Goal: Information Seeking & Learning: Learn about a topic

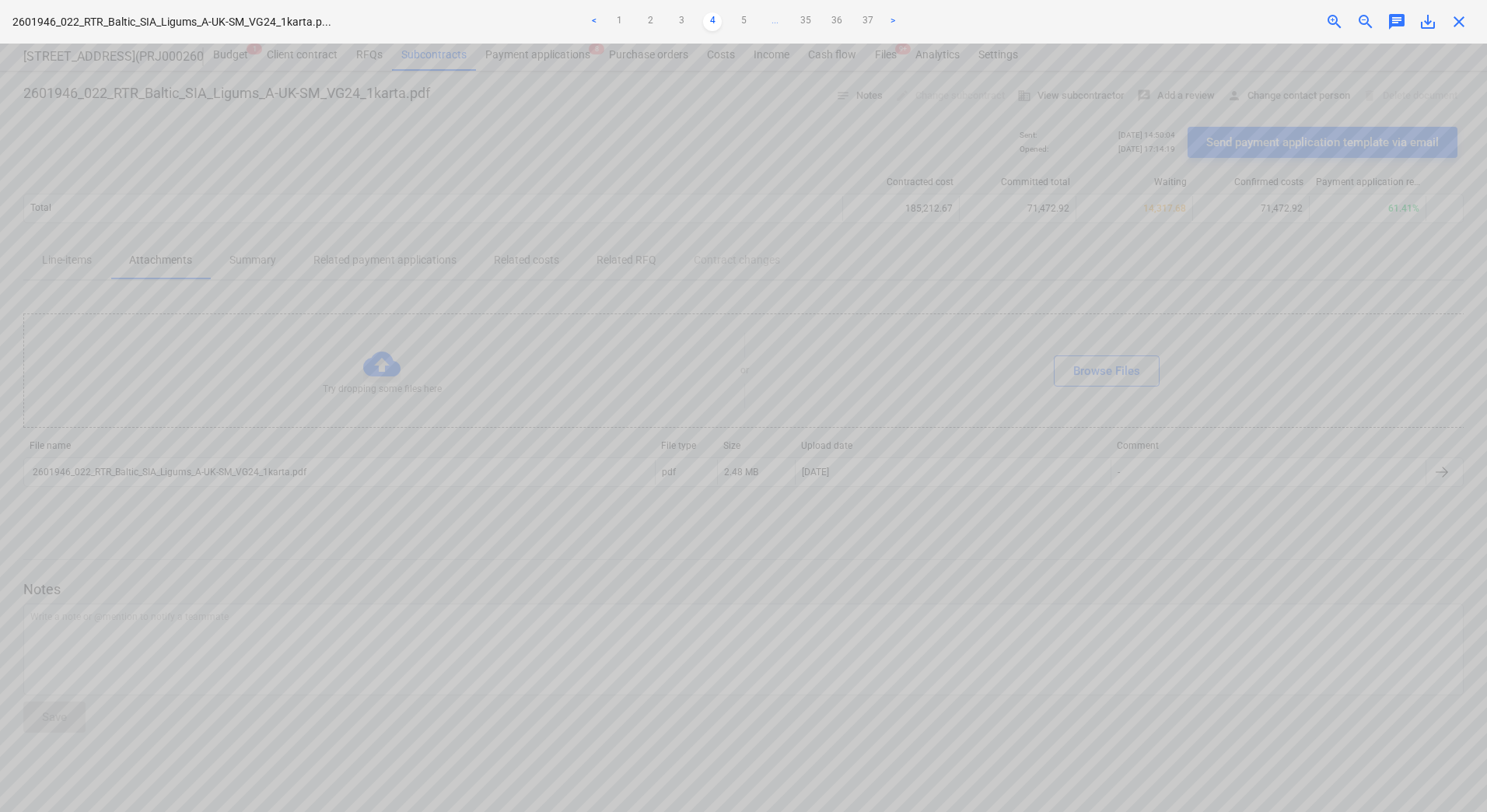
scroll to position [78, 0]
click at [753, 20] on ul "< 1 2 3 4 5 ... 35 36 37 >" at bounding box center [744, 22] width 488 height 19
click at [747, 23] on link "5" at bounding box center [744, 22] width 19 height 19
click at [1372, 20] on div "Project fetching failed" at bounding box center [1270, 16] width 420 height 33
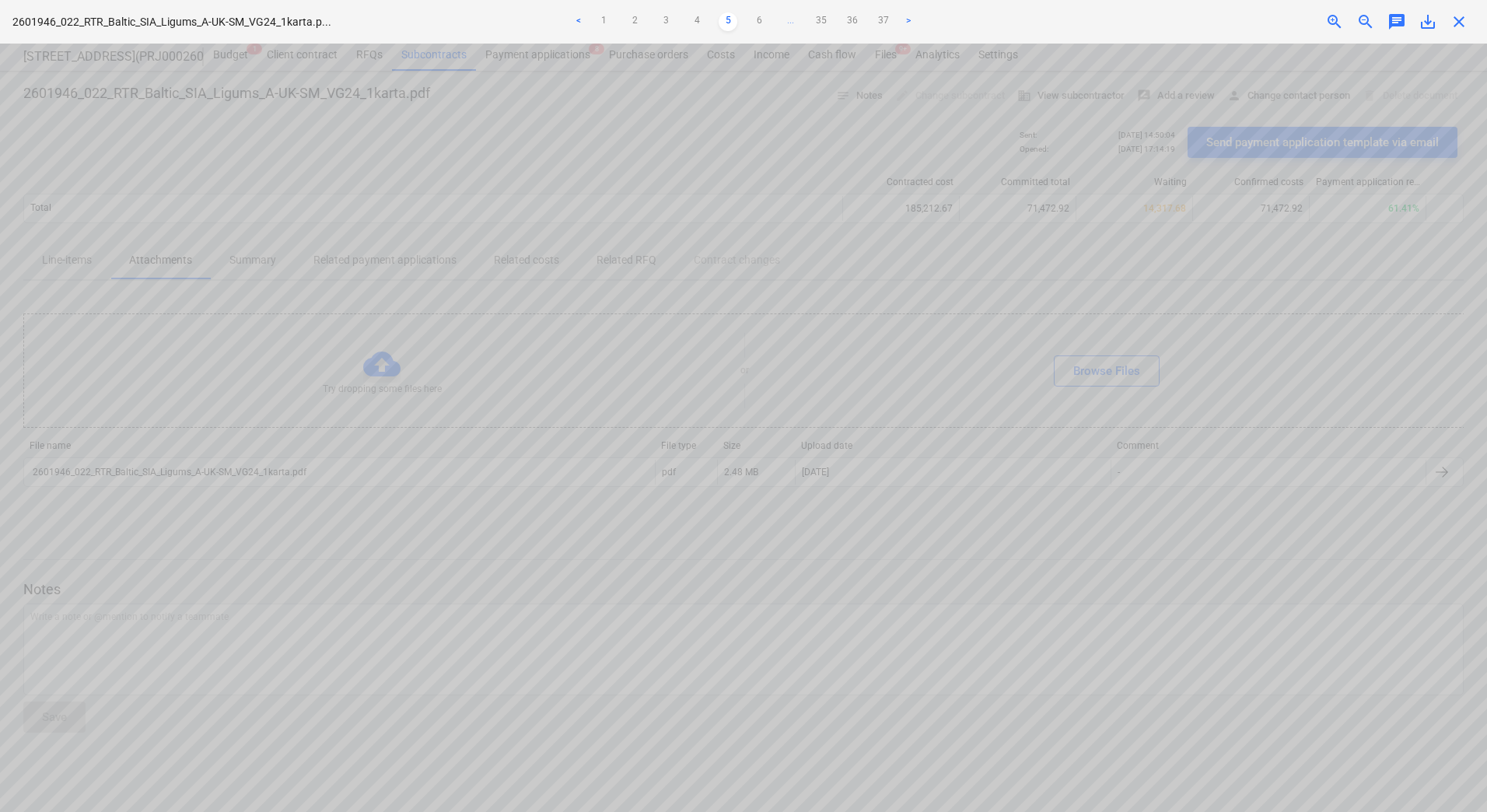
click at [1369, 20] on div "Project fetching failed" at bounding box center [1270, 16] width 420 height 33
click at [1363, 20] on div "Project fetching failed" at bounding box center [1270, 16] width 420 height 33
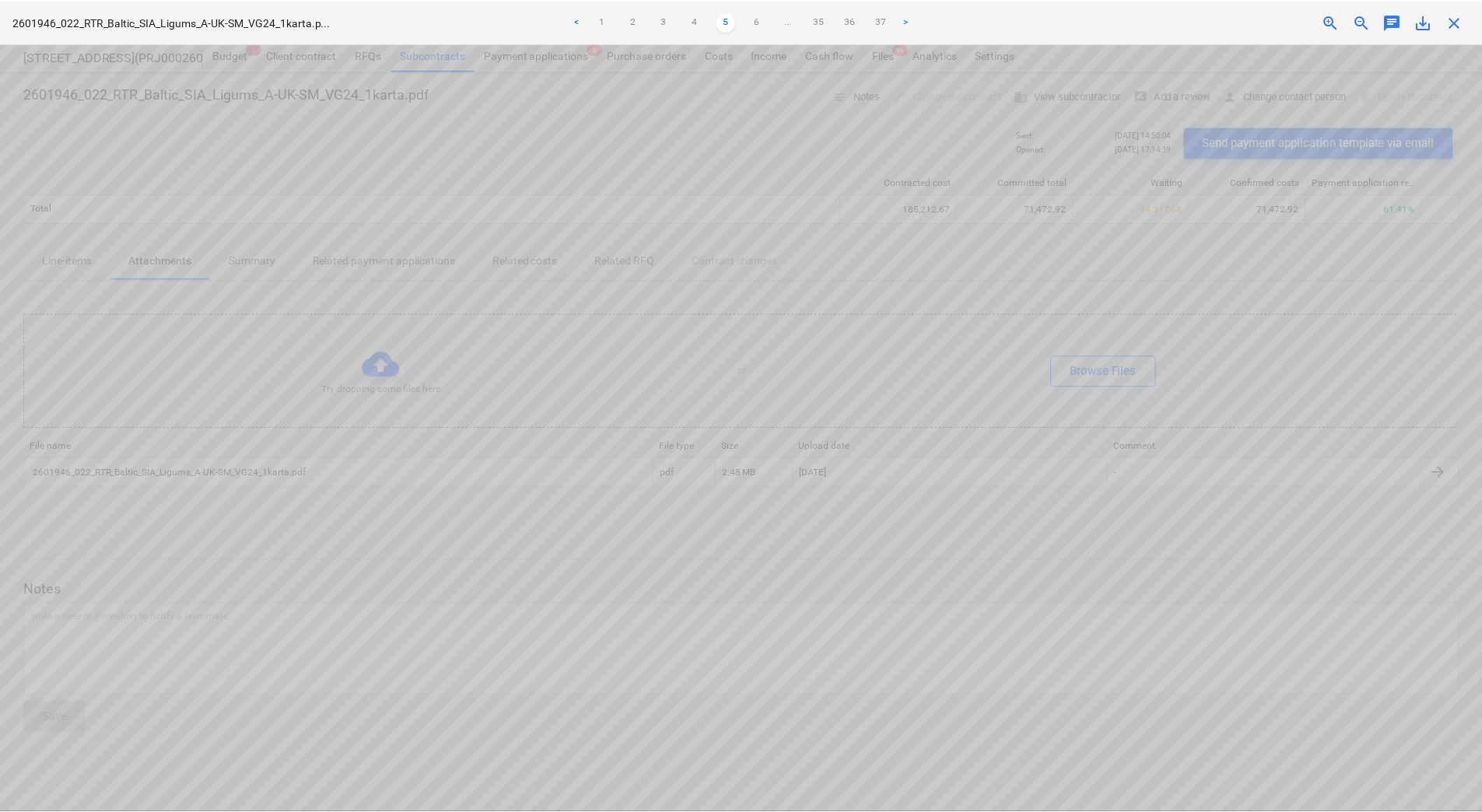
scroll to position [0, 142]
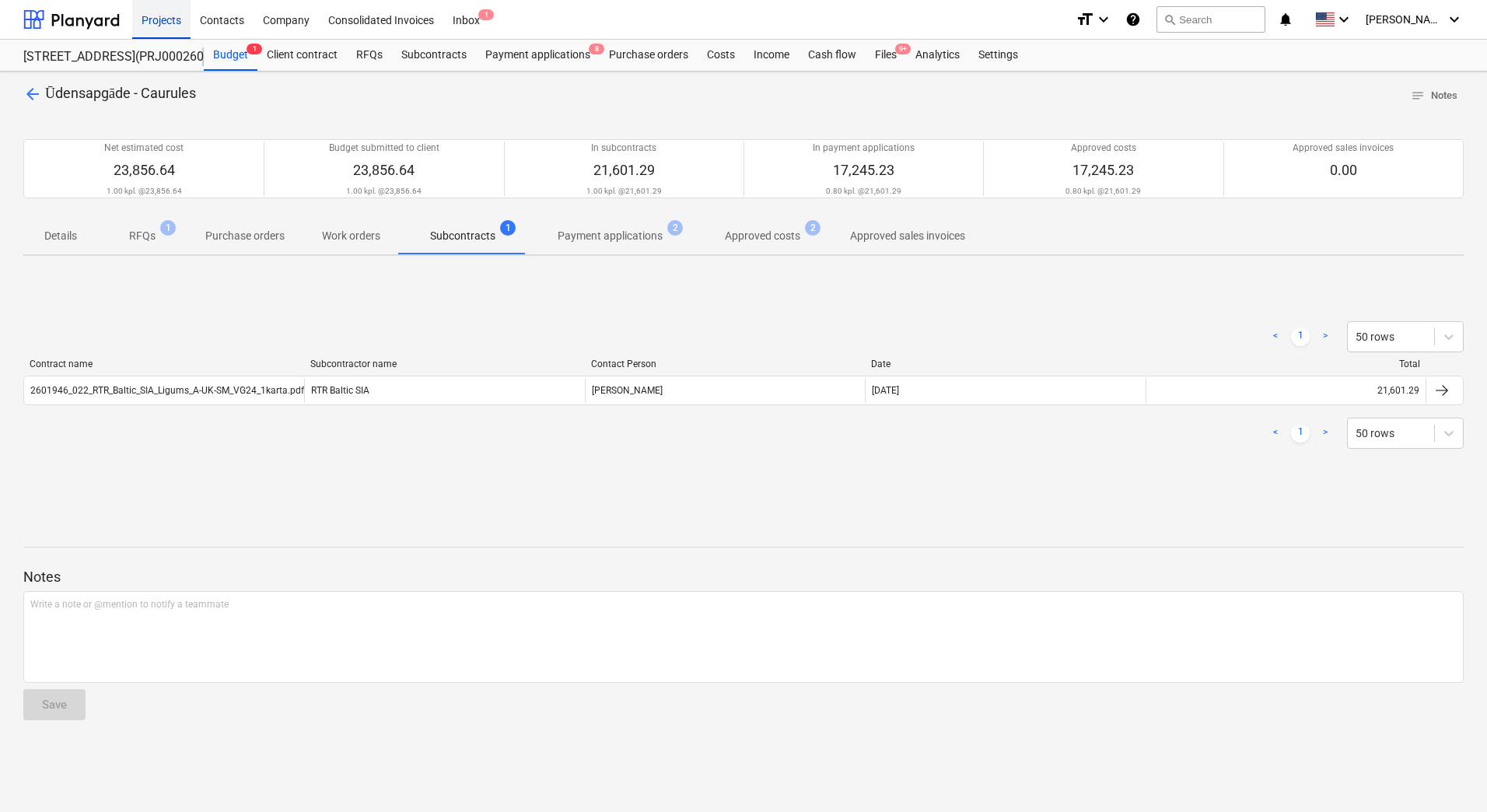
click at [158, 24] on div "Projects" at bounding box center [162, 19] width 58 height 40
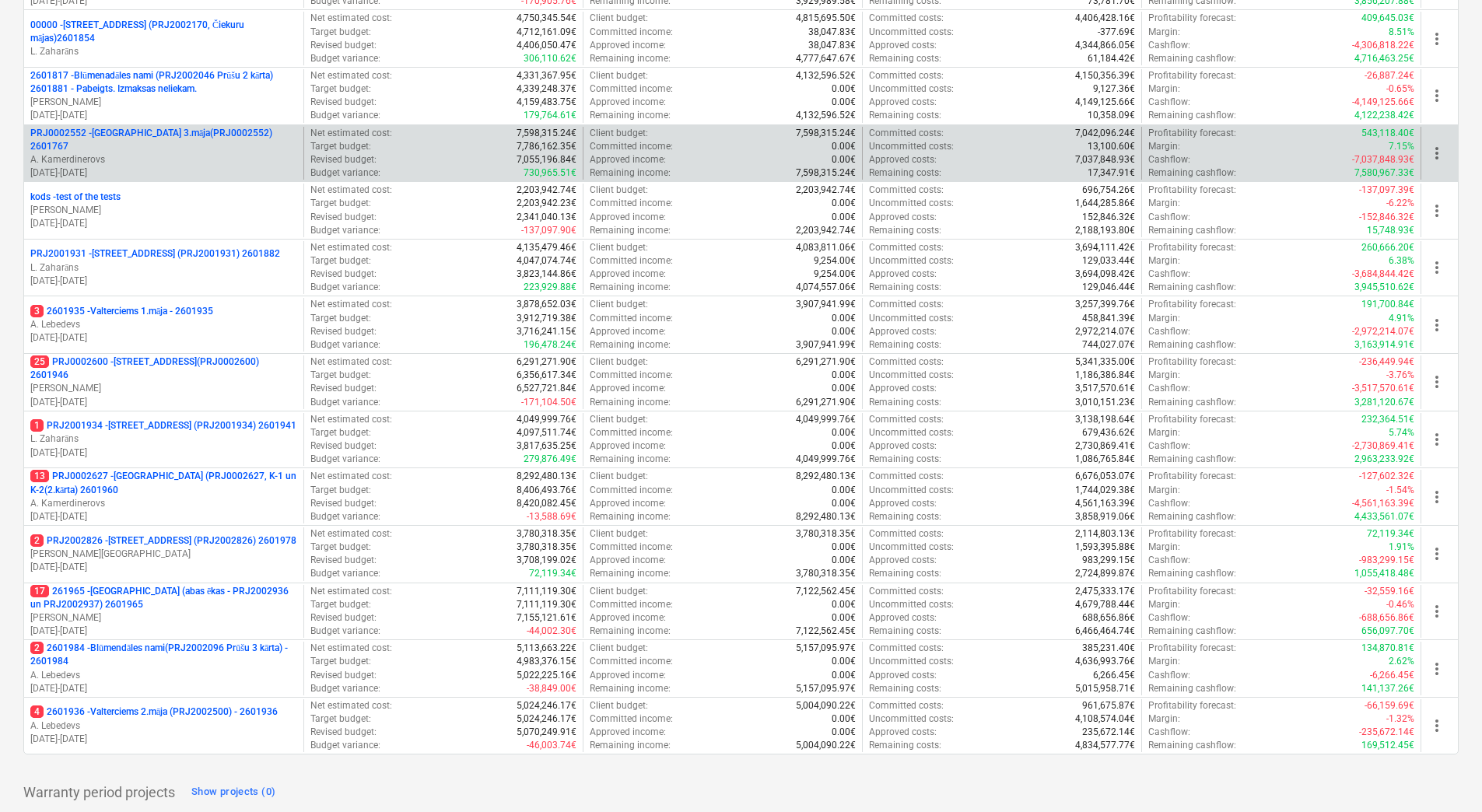
scroll to position [423, 0]
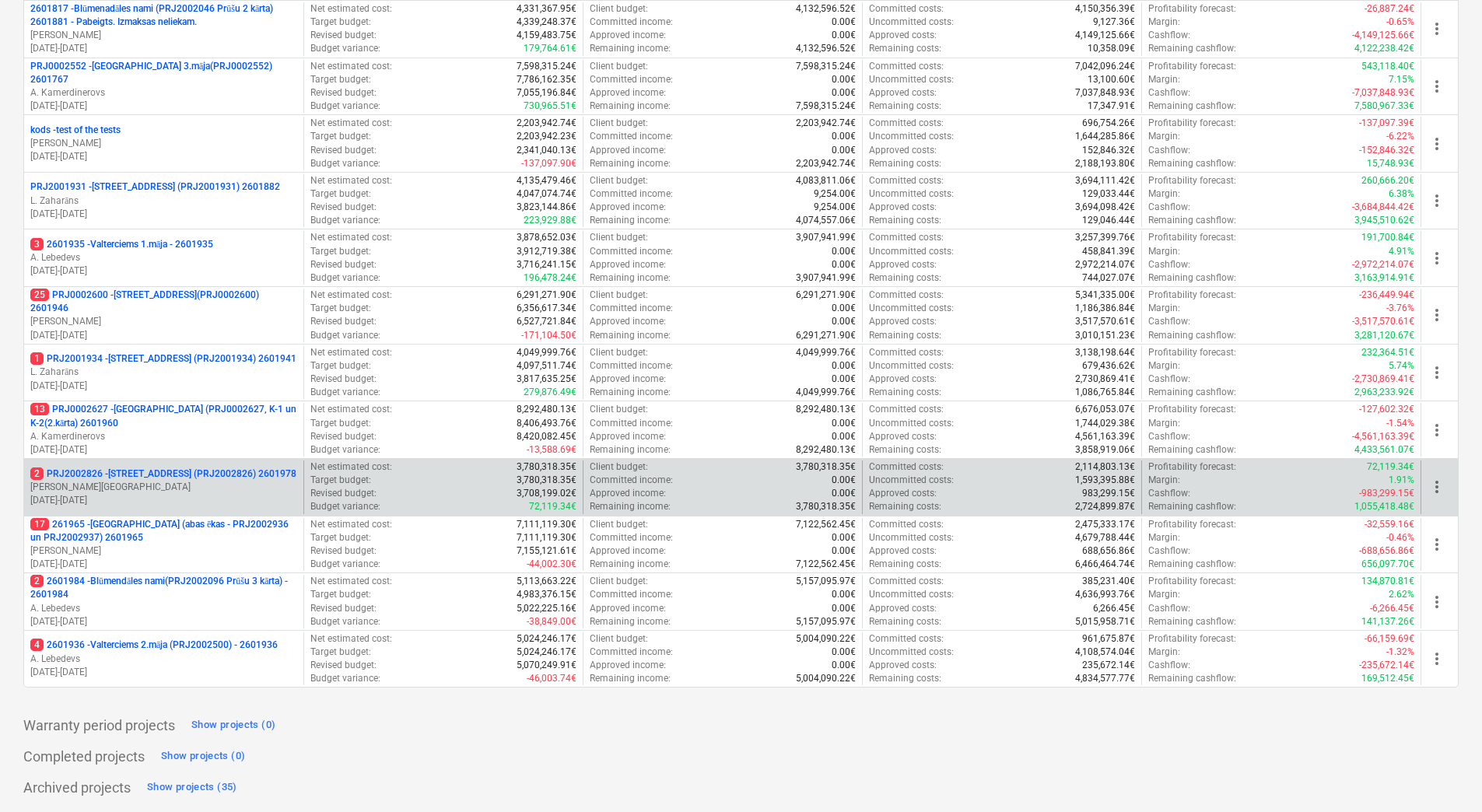
click at [151, 477] on p "2 PRJ2002826 - Stendes iela 8, E2 (PRJ2002826) 2601978" at bounding box center [163, 474] width 266 height 13
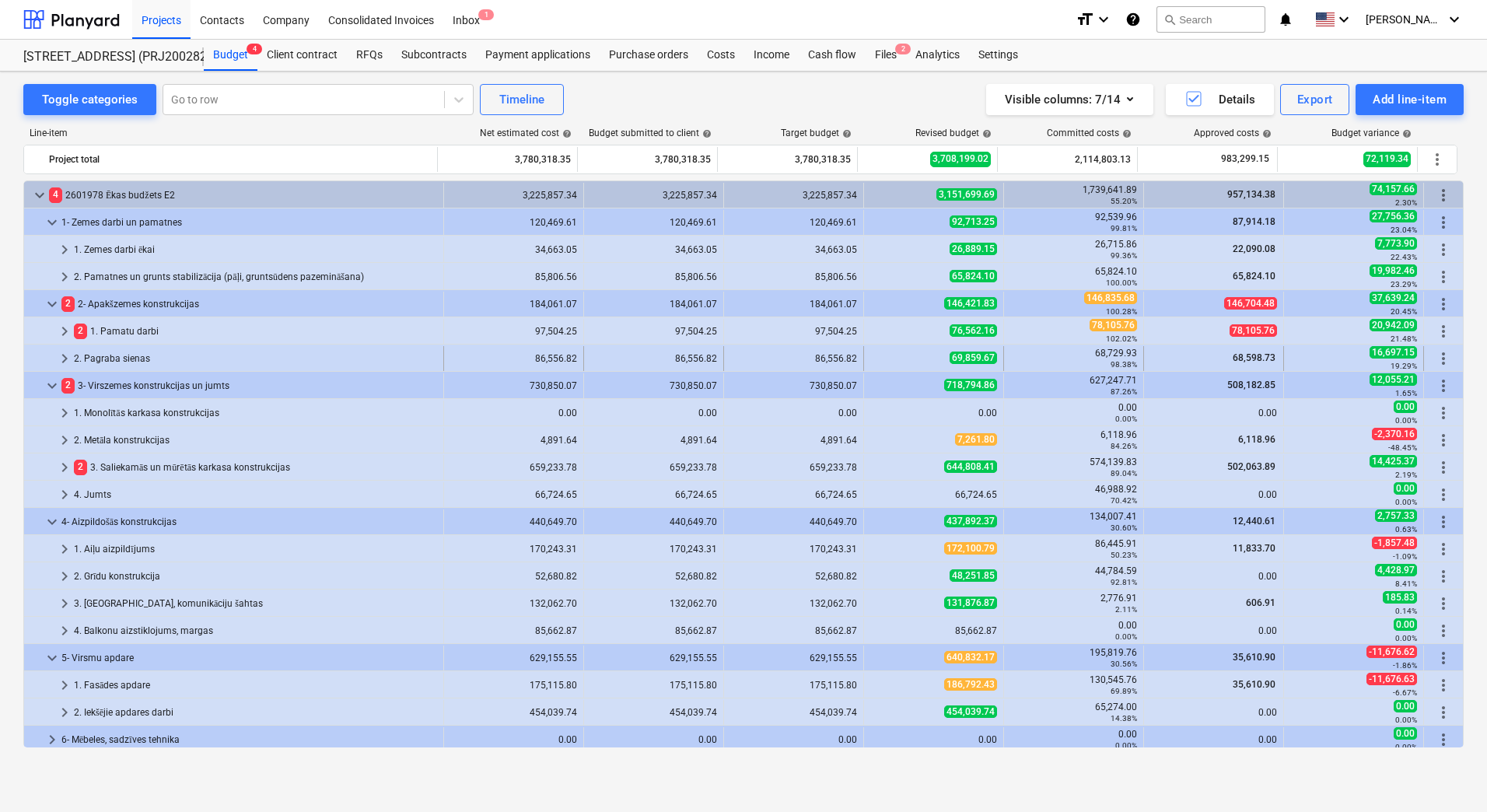
click at [136, 363] on div "2. Pagraba sienas" at bounding box center [256, 358] width 363 height 24
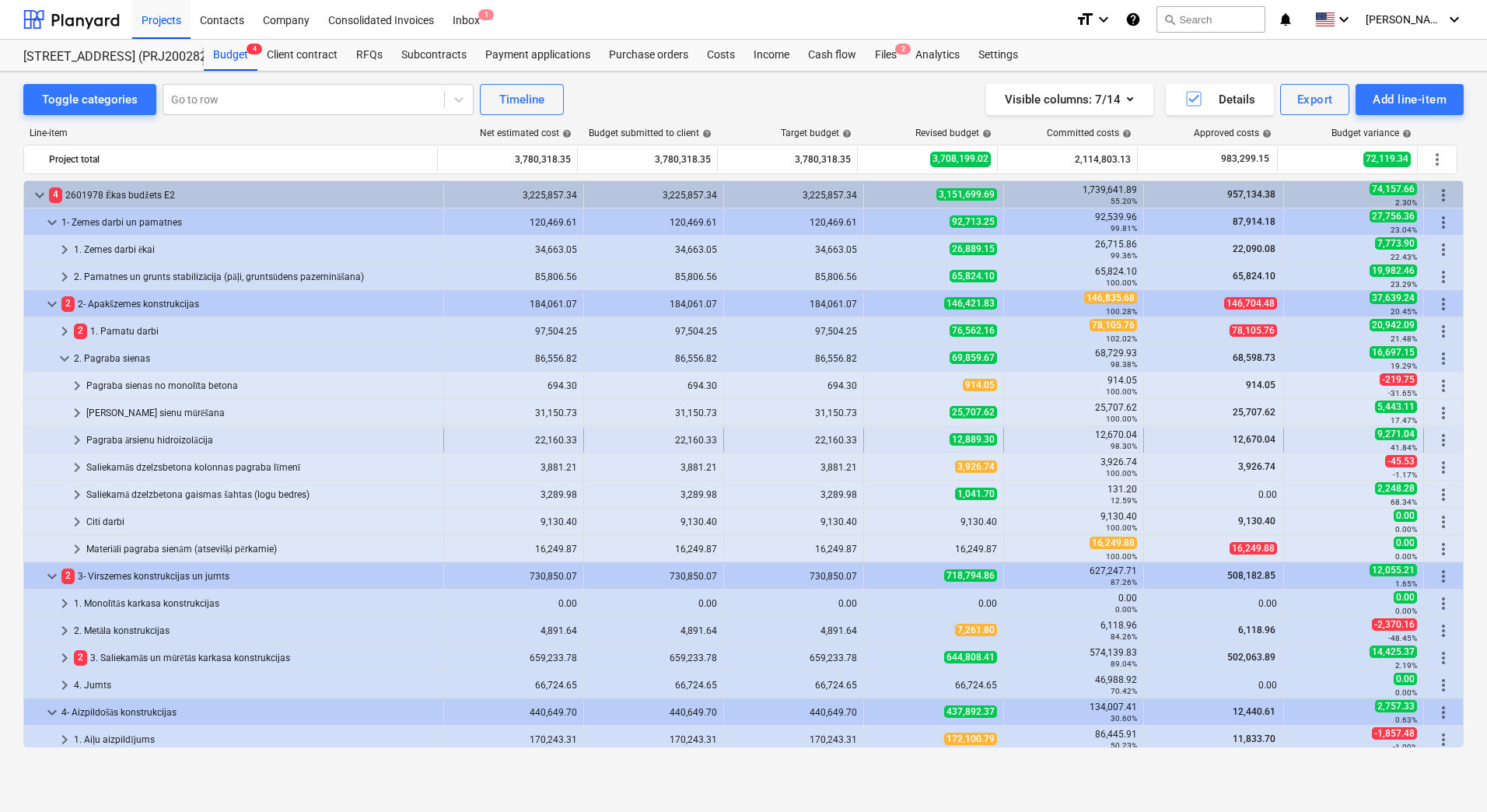
click at [152, 442] on div "Pagraba ārsienu hidroizolācija" at bounding box center [262, 440] width 351 height 24
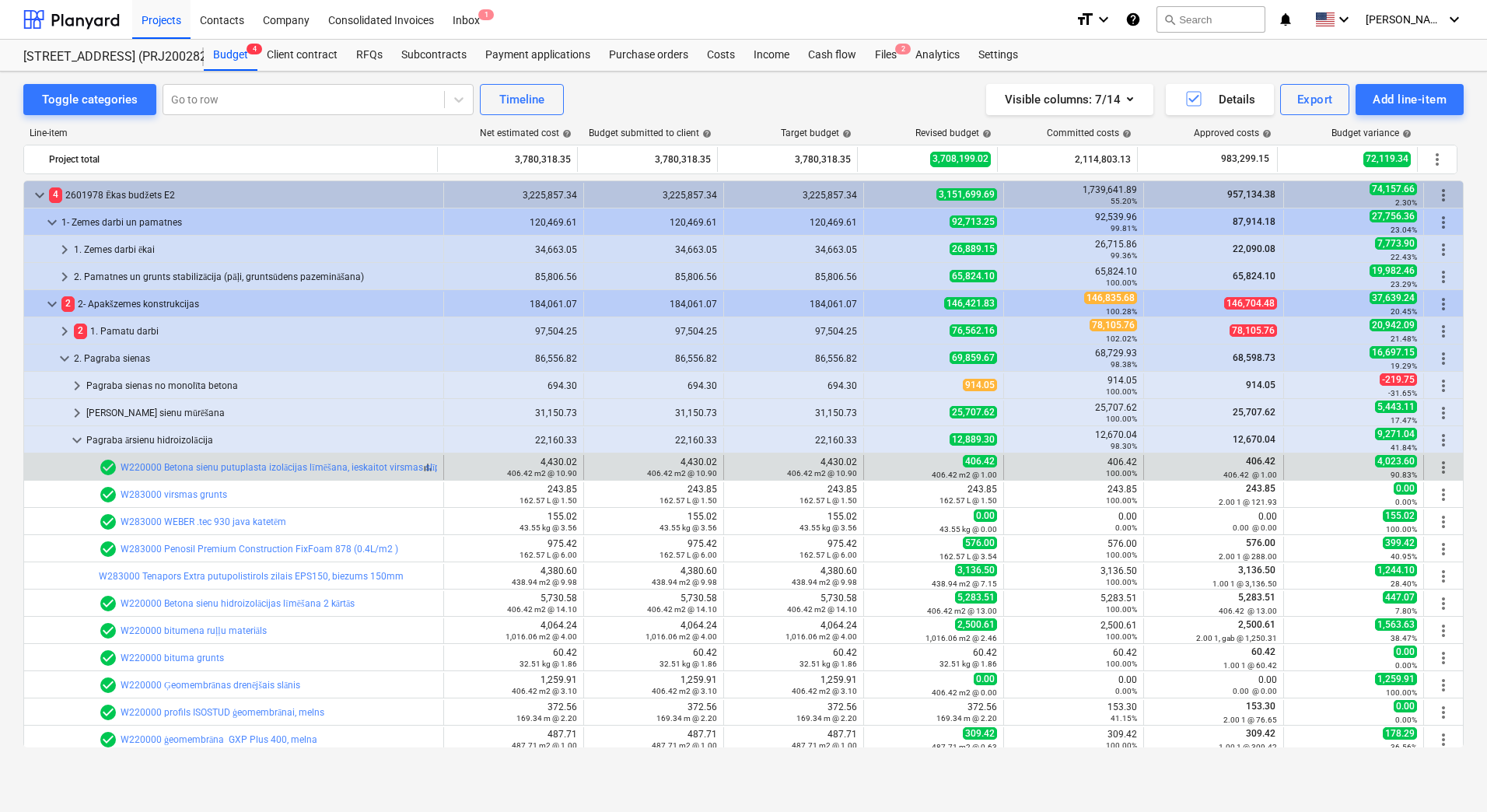
click at [158, 459] on div "check_circle W220000 Betona sienu putuplasta izolācijas līmēšana, ieskaitot vir…" at bounding box center [354, 468] width 510 height 19
click at [165, 469] on link "W220000 Betona sienu putuplasta izolācijas līmēšana, ieskaitot virsmas slīpēšan…" at bounding box center [364, 468] width 488 height 11
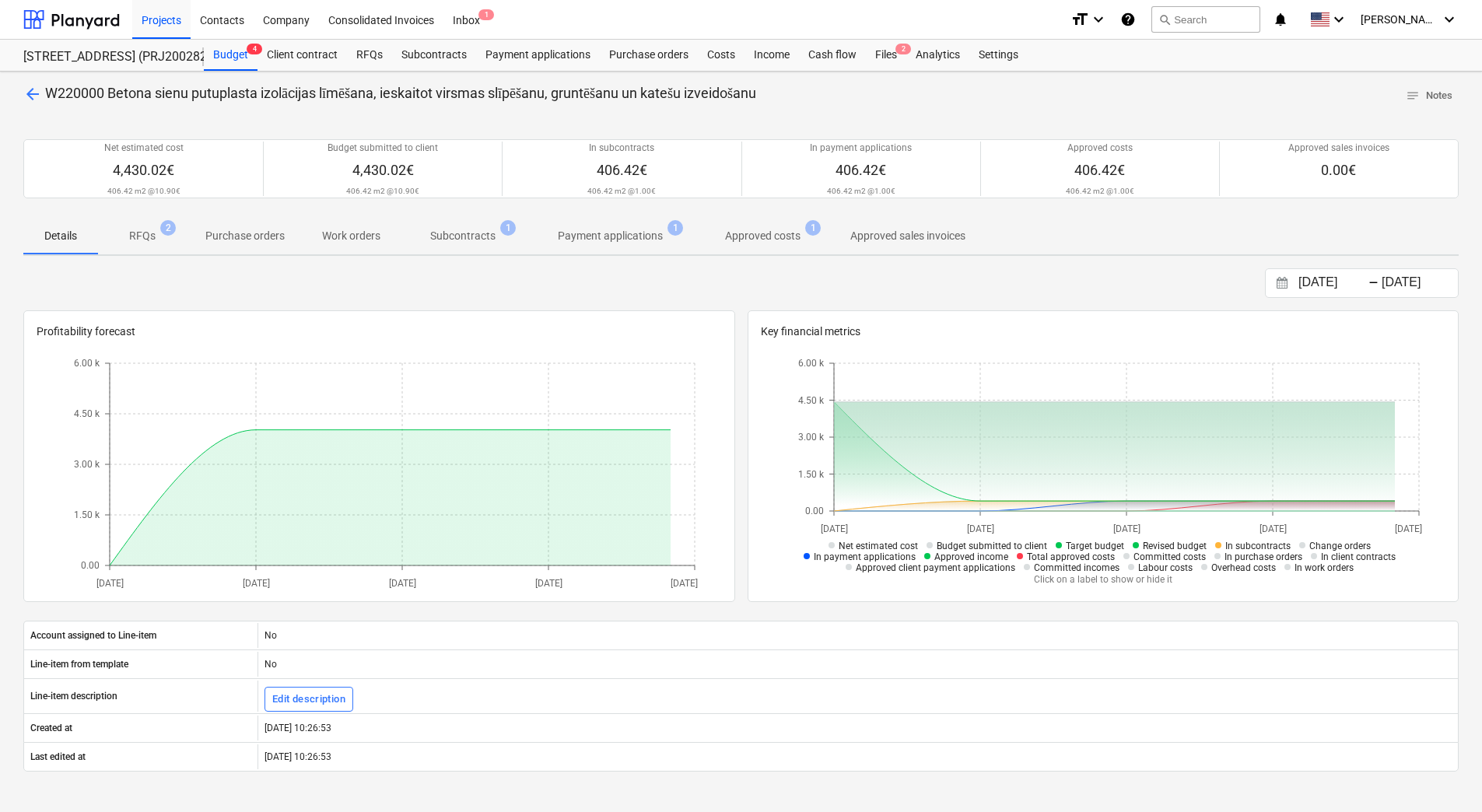
click at [461, 239] on p "Subcontracts" at bounding box center [462, 235] width 65 height 16
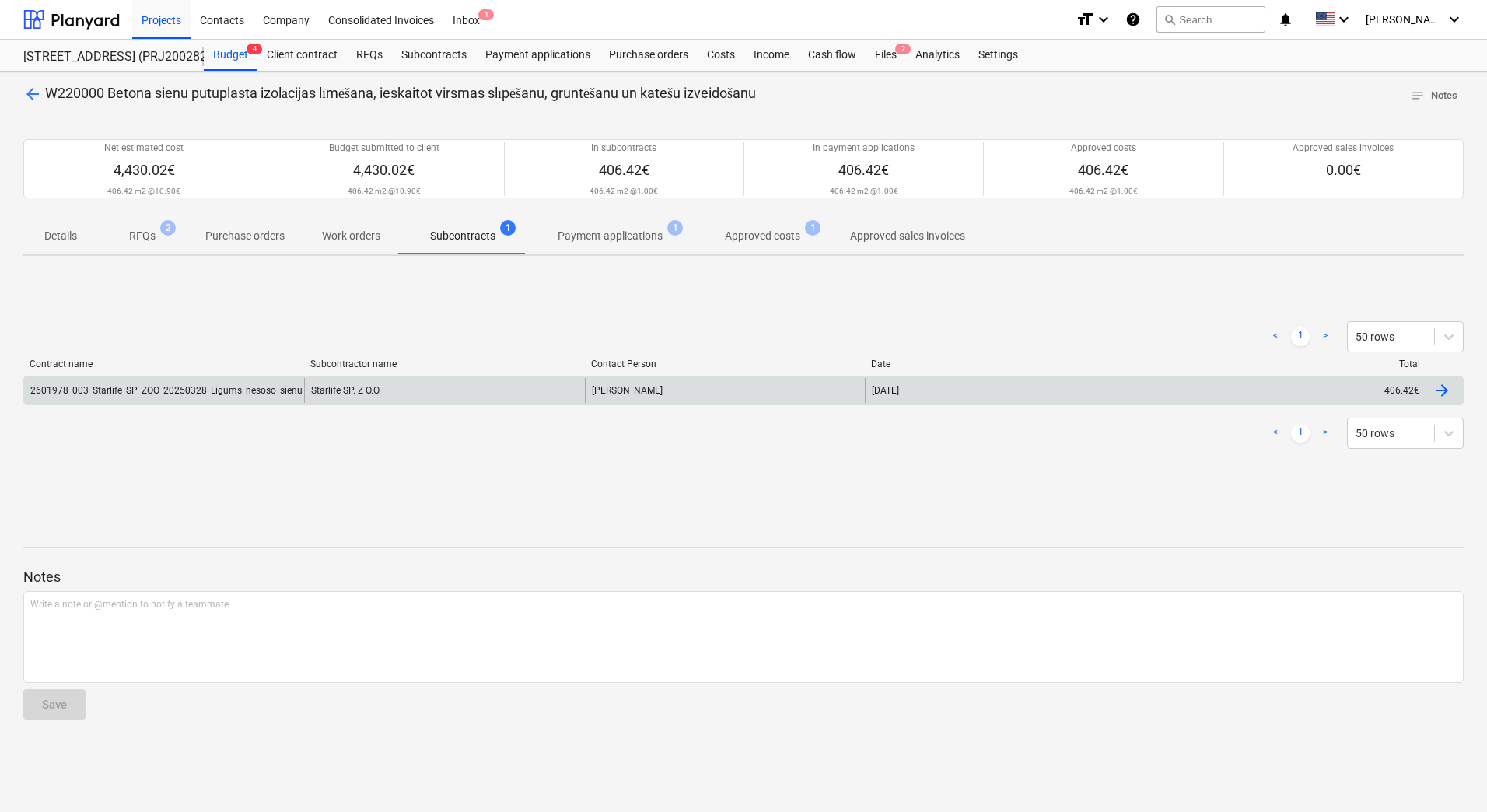
click at [183, 397] on div "2601978_003_Starlife_SP_ZOO_20250328_Ligums_nesoso_sienu_muresana-montaza_S8_1k…" at bounding box center [165, 390] width 280 height 24
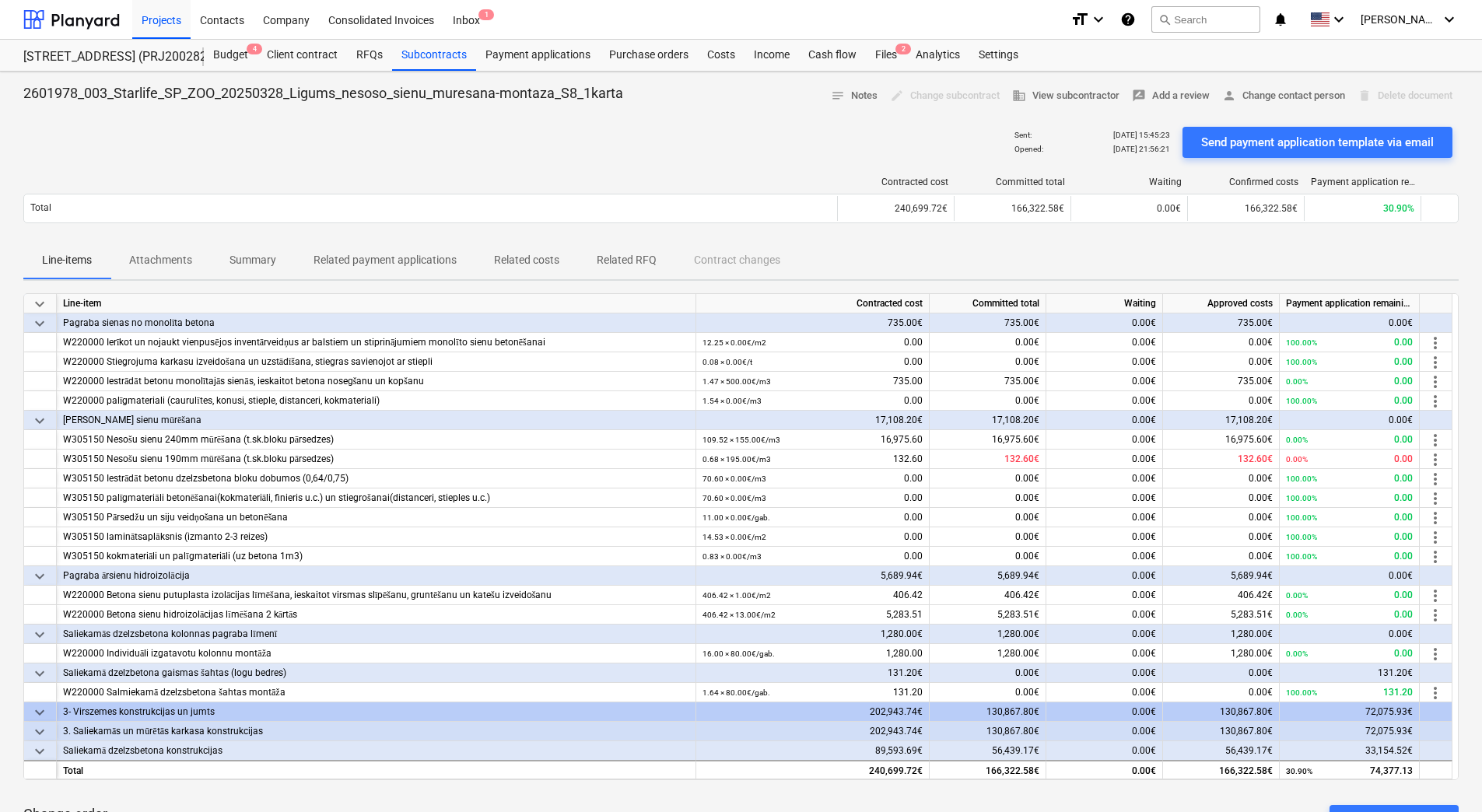
scroll to position [311, 0]
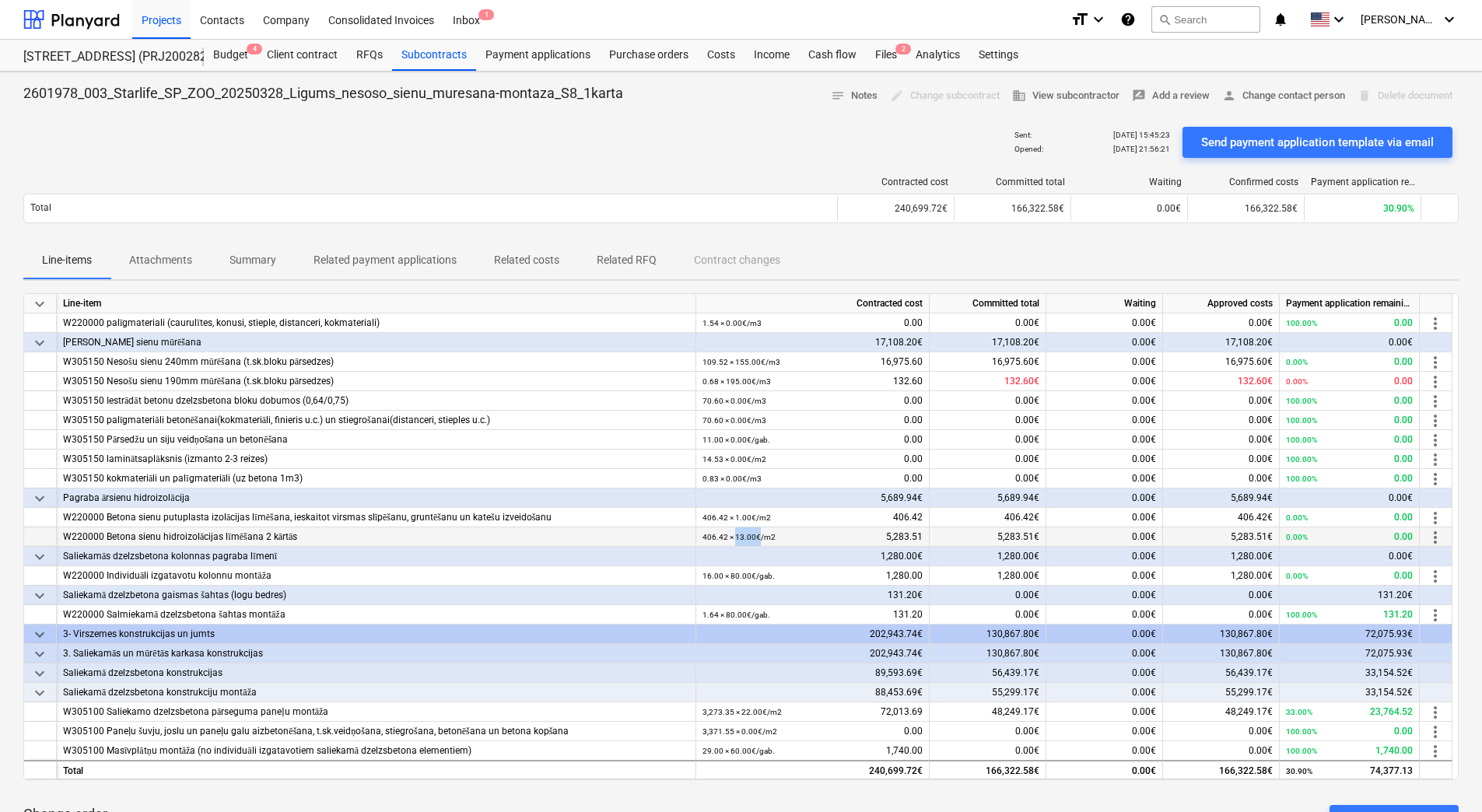
drag, startPoint x: 734, startPoint y: 539, endPoint x: 759, endPoint y: 539, distance: 25.0
click at [759, 539] on small "406.42 × 13.00€ / m2" at bounding box center [739, 536] width 73 height 8
click at [400, 170] on div "Contracted cost Committed total Waiting Confirmed costs Payment application rem…" at bounding box center [741, 202] width 1435 height 78
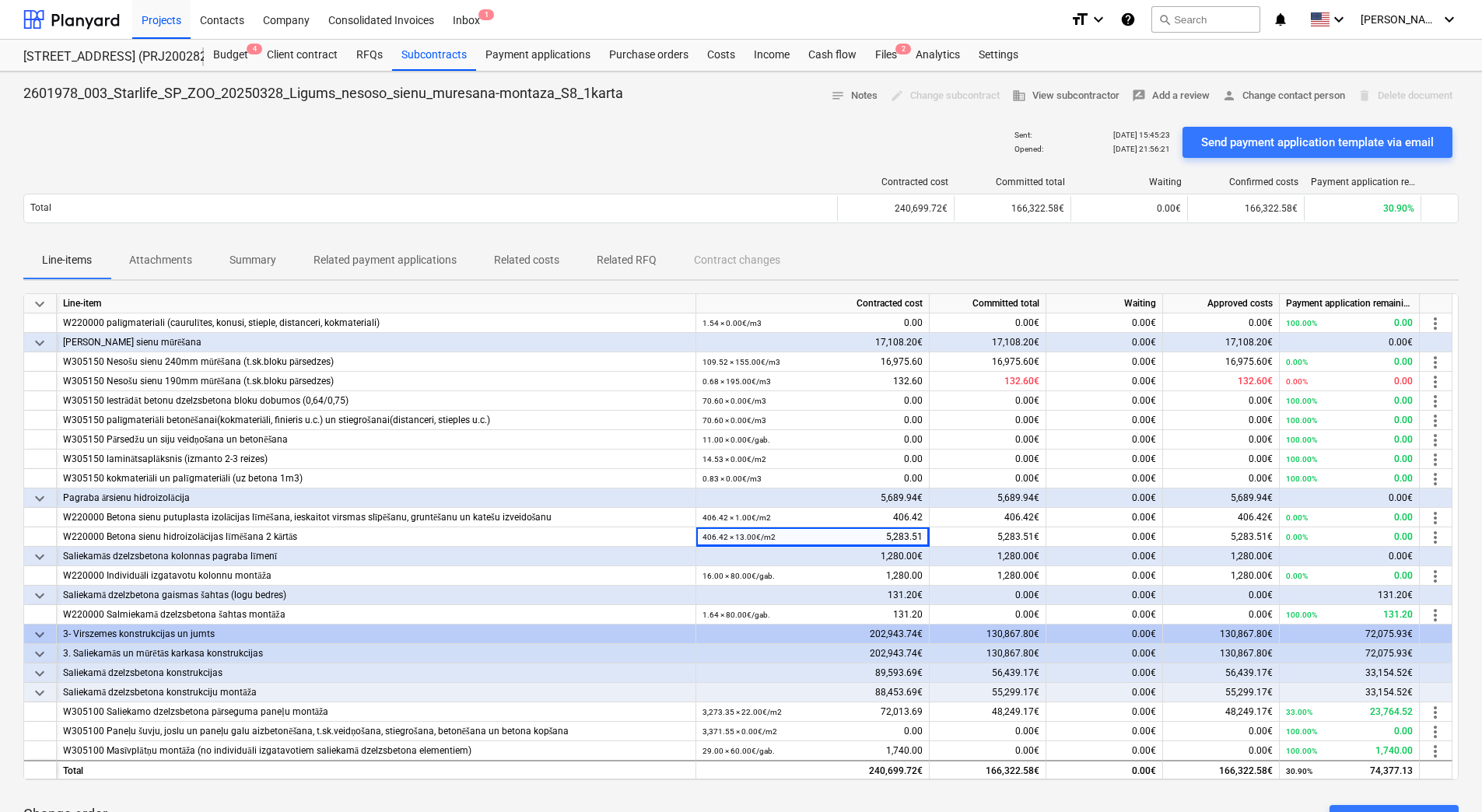
click at [155, 124] on div "Sent : 21.07.2025 15:45:23 Opened : 23.07.2025 21:56:21 Send payment applicatio…" at bounding box center [741, 142] width 1435 height 43
click at [518, 133] on div "Sent : 21.07.2025 15:45:23 Opened : 23.07.2025 21:56:21 Send payment applicatio…" at bounding box center [741, 142] width 1435 height 43
click at [502, 135] on div "Sent : 21.07.2025 15:45:23 Opened : 23.07.2025 21:56:21 Send payment applicatio…" at bounding box center [741, 142] width 1435 height 43
click at [501, 164] on div "Contracted cost Committed total Waiting Confirmed costs Payment application rem…" at bounding box center [741, 202] width 1435 height 78
click at [502, 164] on div "Contracted cost Committed total Waiting Confirmed costs Payment application rem…" at bounding box center [741, 202] width 1435 height 78
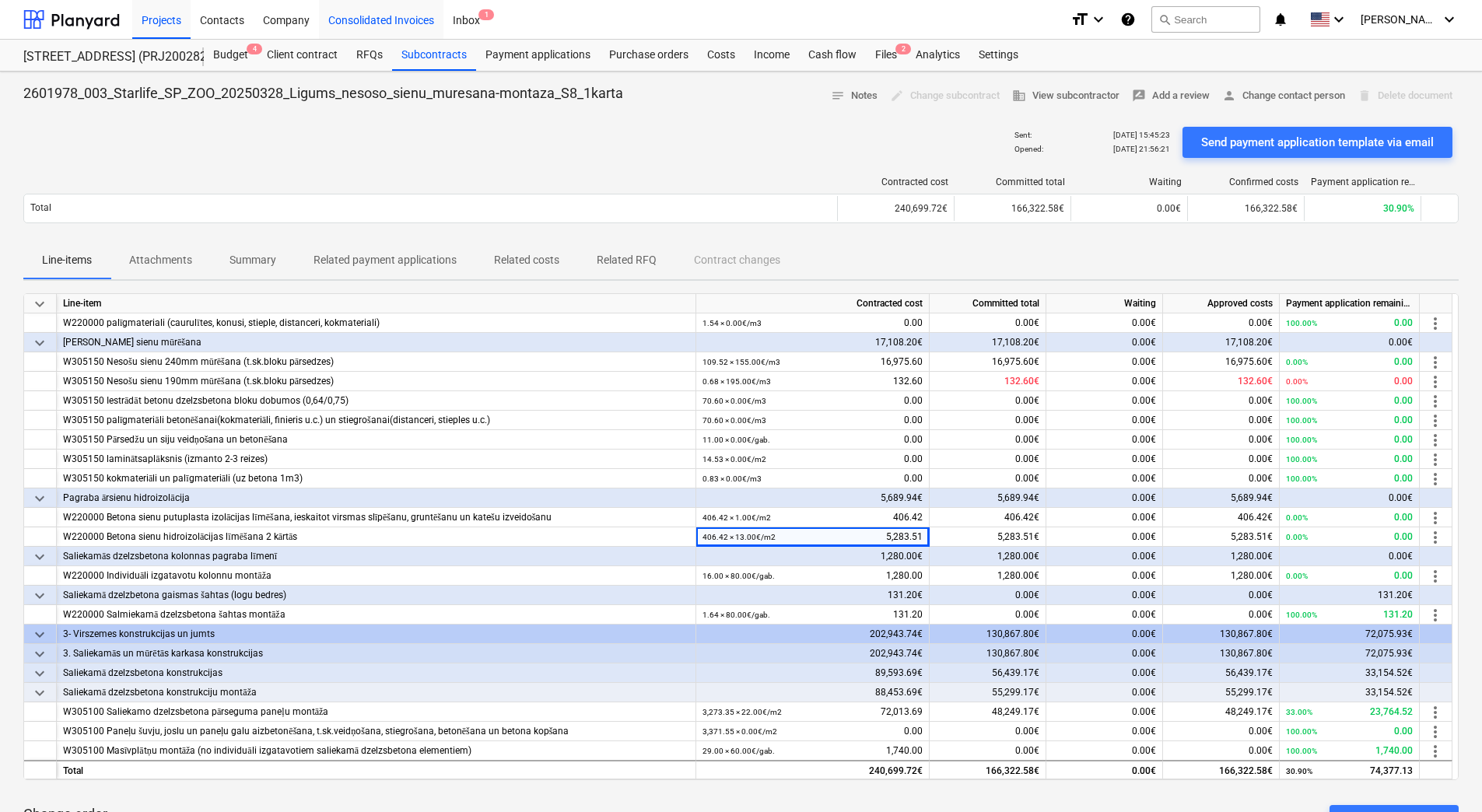
drag, startPoint x: 230, startPoint y: 24, endPoint x: 330, endPoint y: 17, distance: 100.2
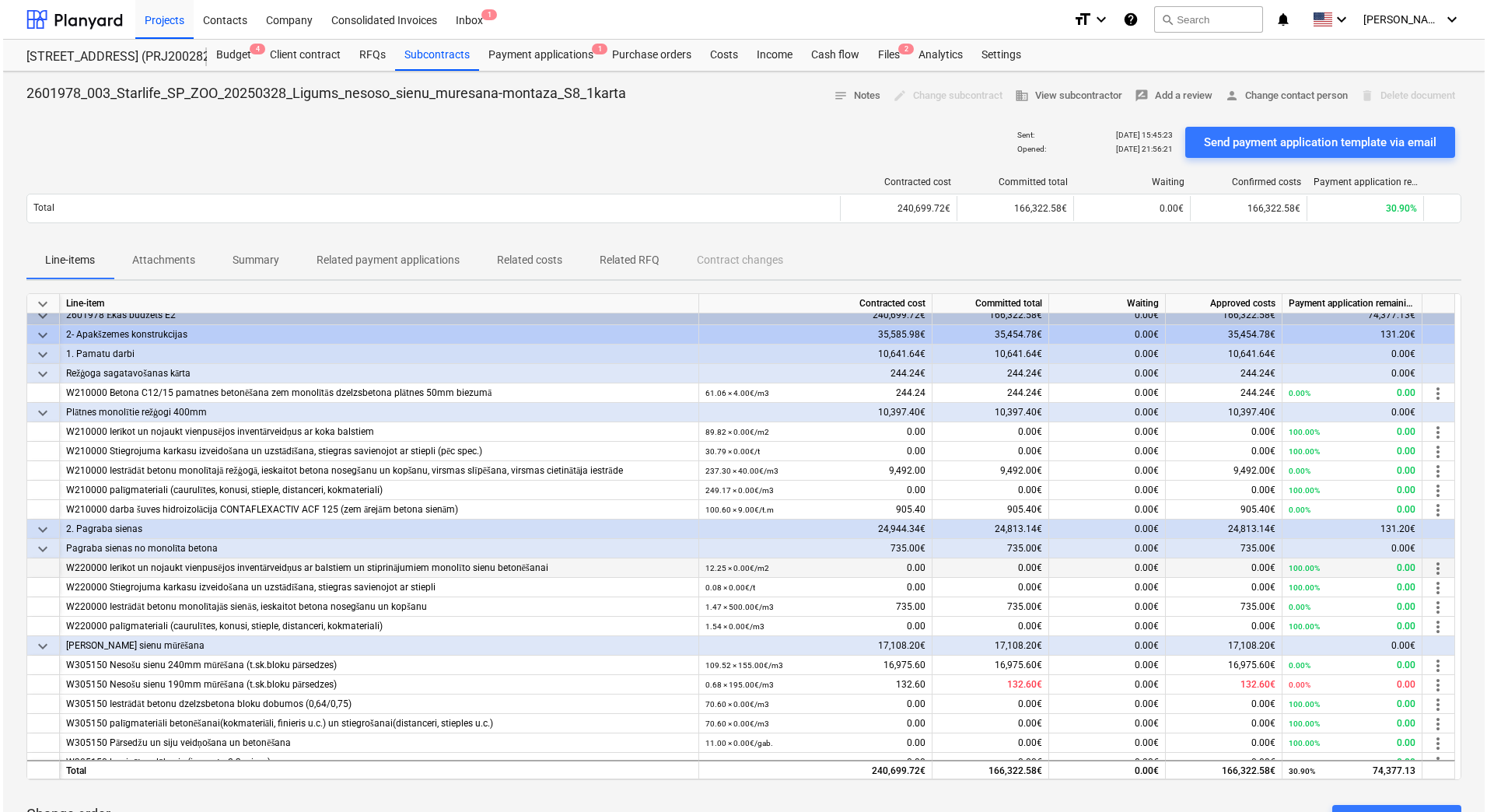
scroll to position [0, 0]
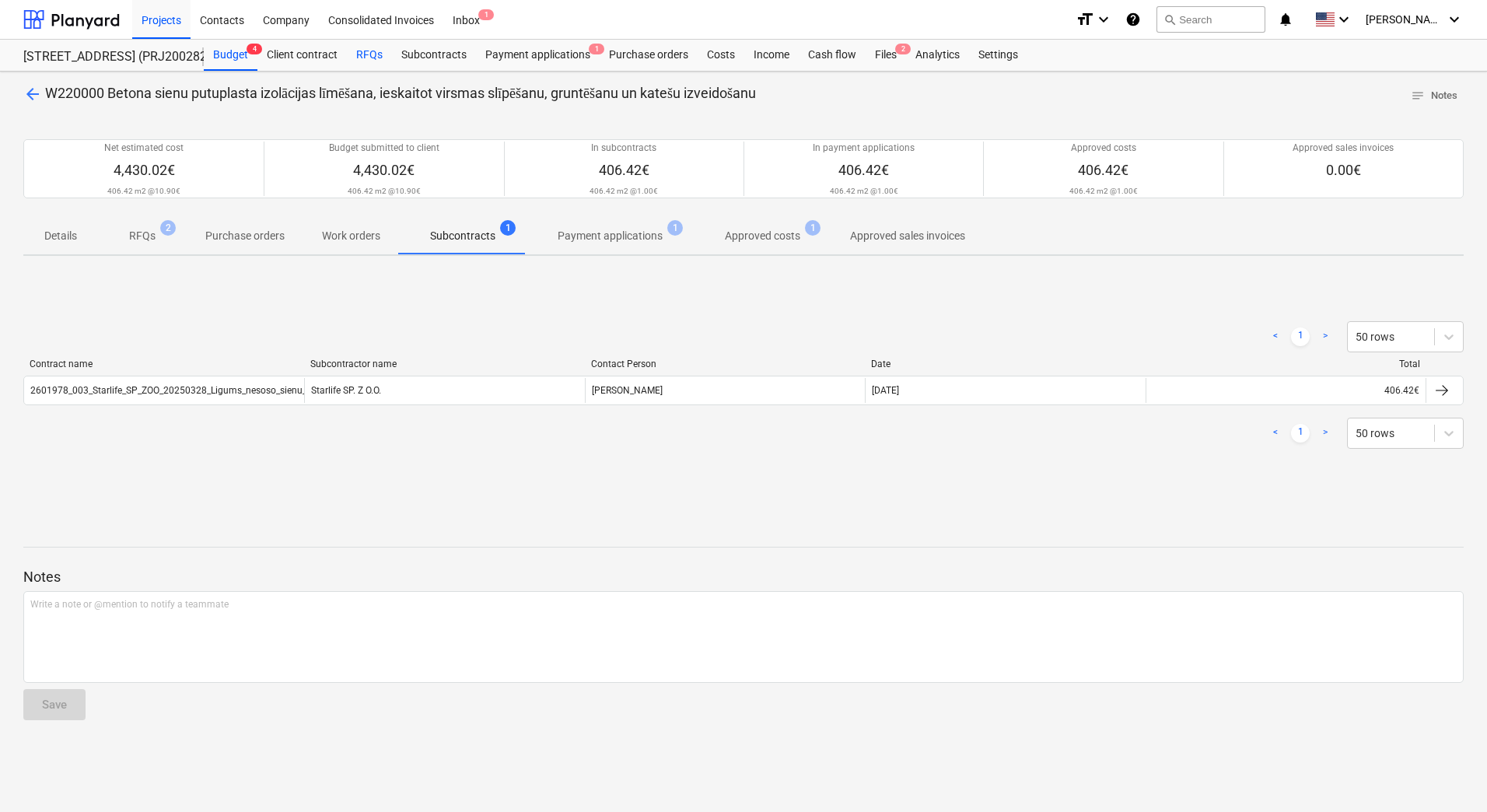
click at [364, 56] on div "RFQs" at bounding box center [370, 55] width 45 height 31
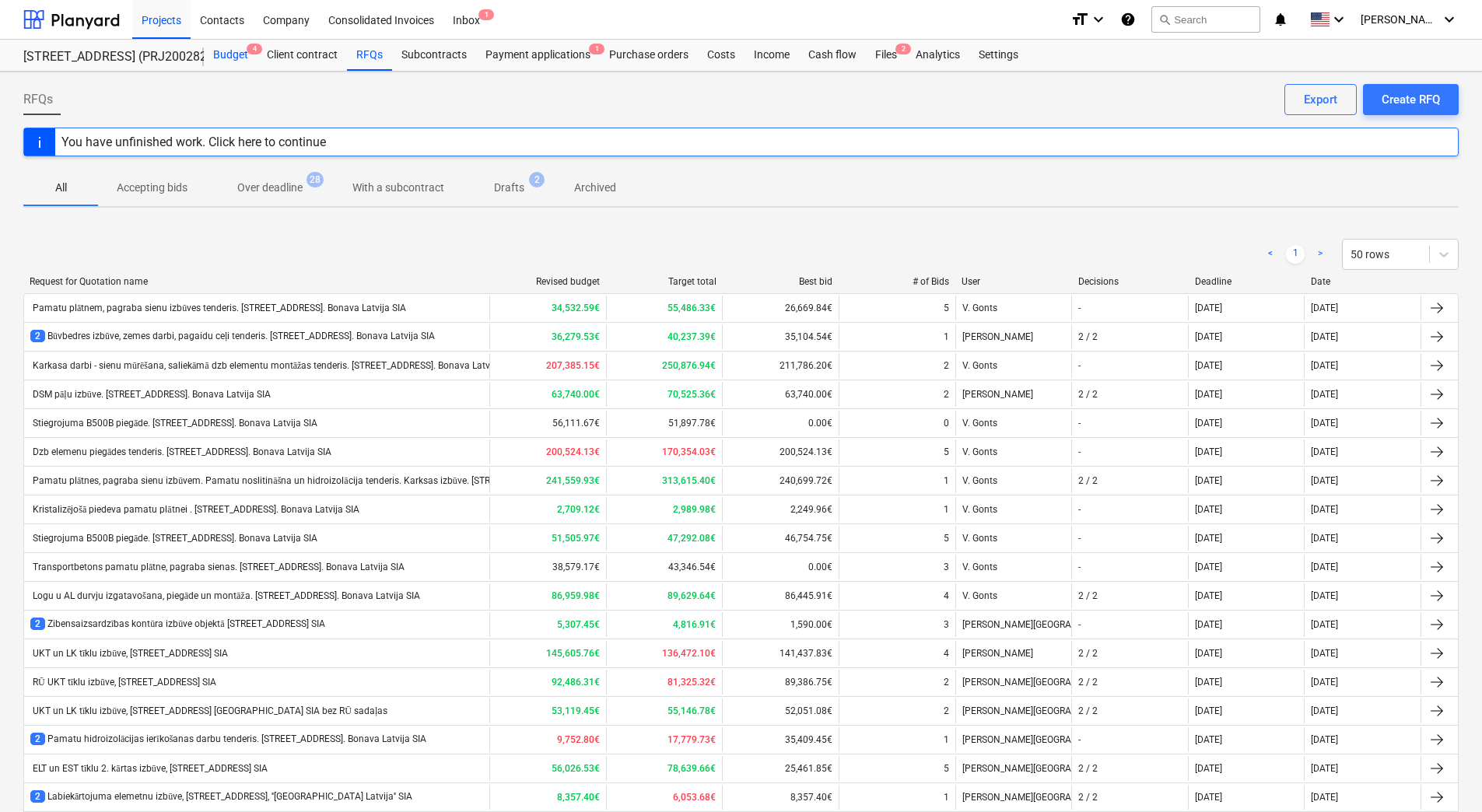
click at [237, 53] on div "Budget 4" at bounding box center [231, 55] width 54 height 31
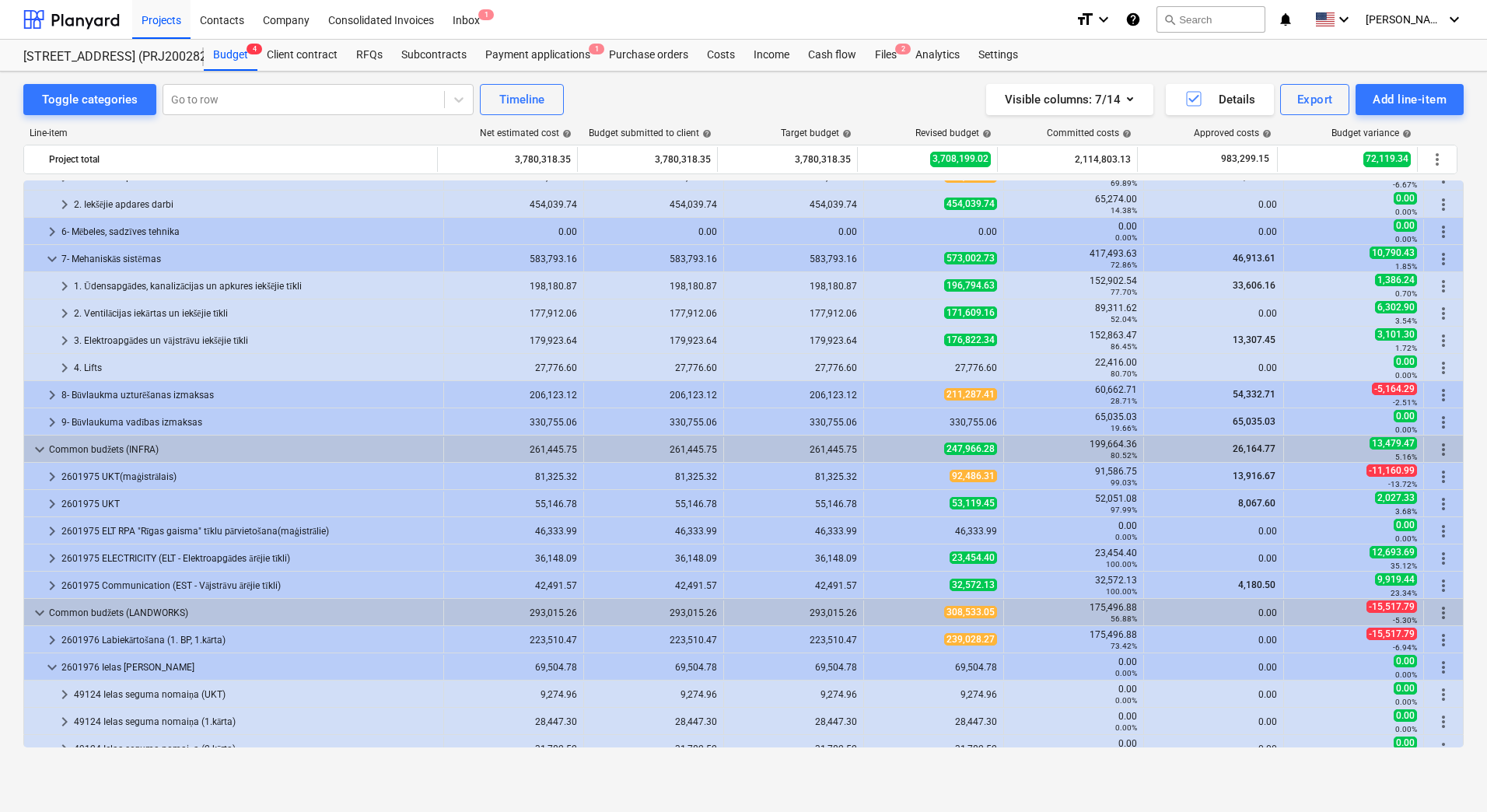
scroll to position [687, 0]
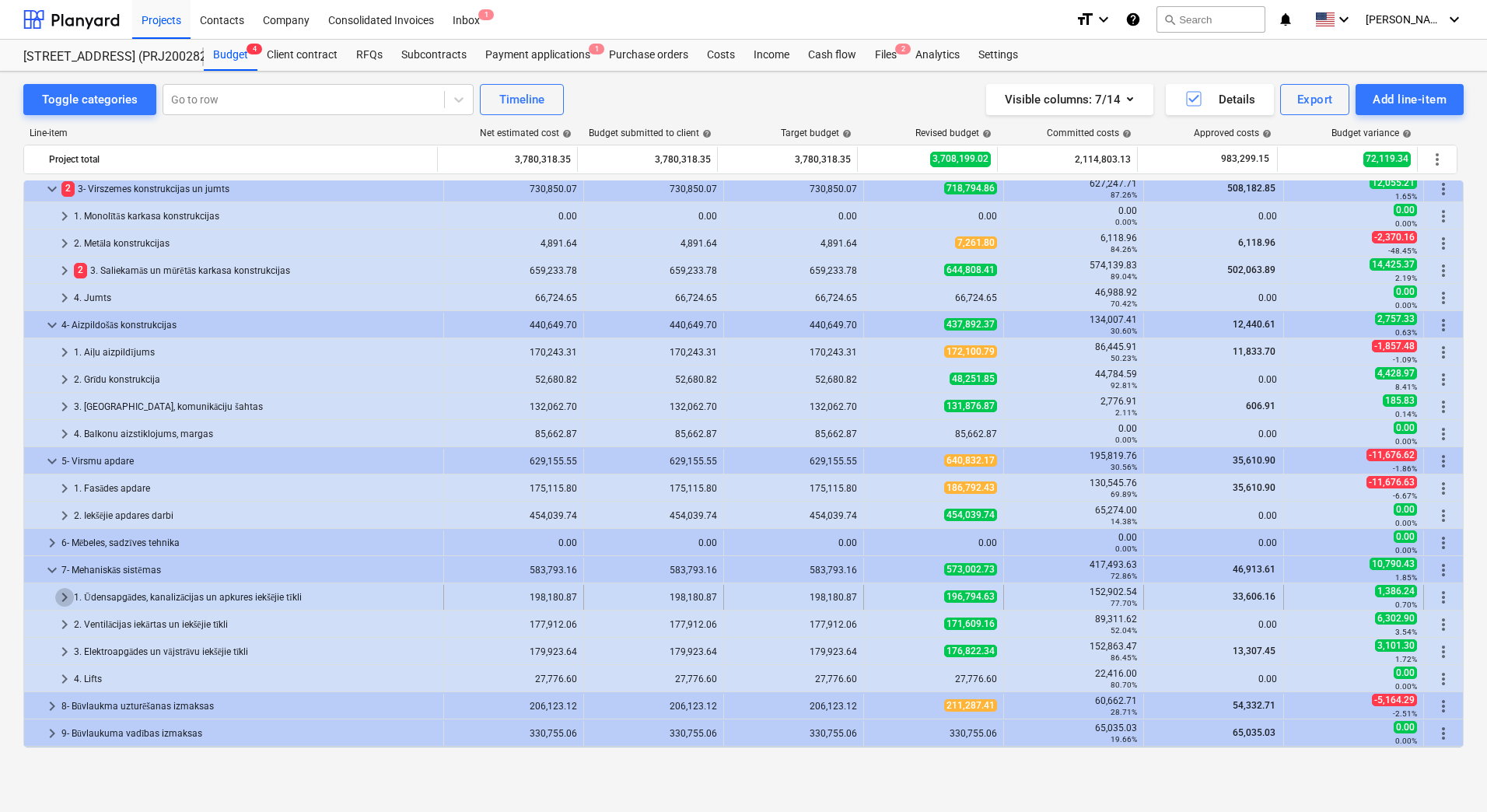
click at [67, 595] on span "keyboard_arrow_right" at bounding box center [65, 597] width 19 height 19
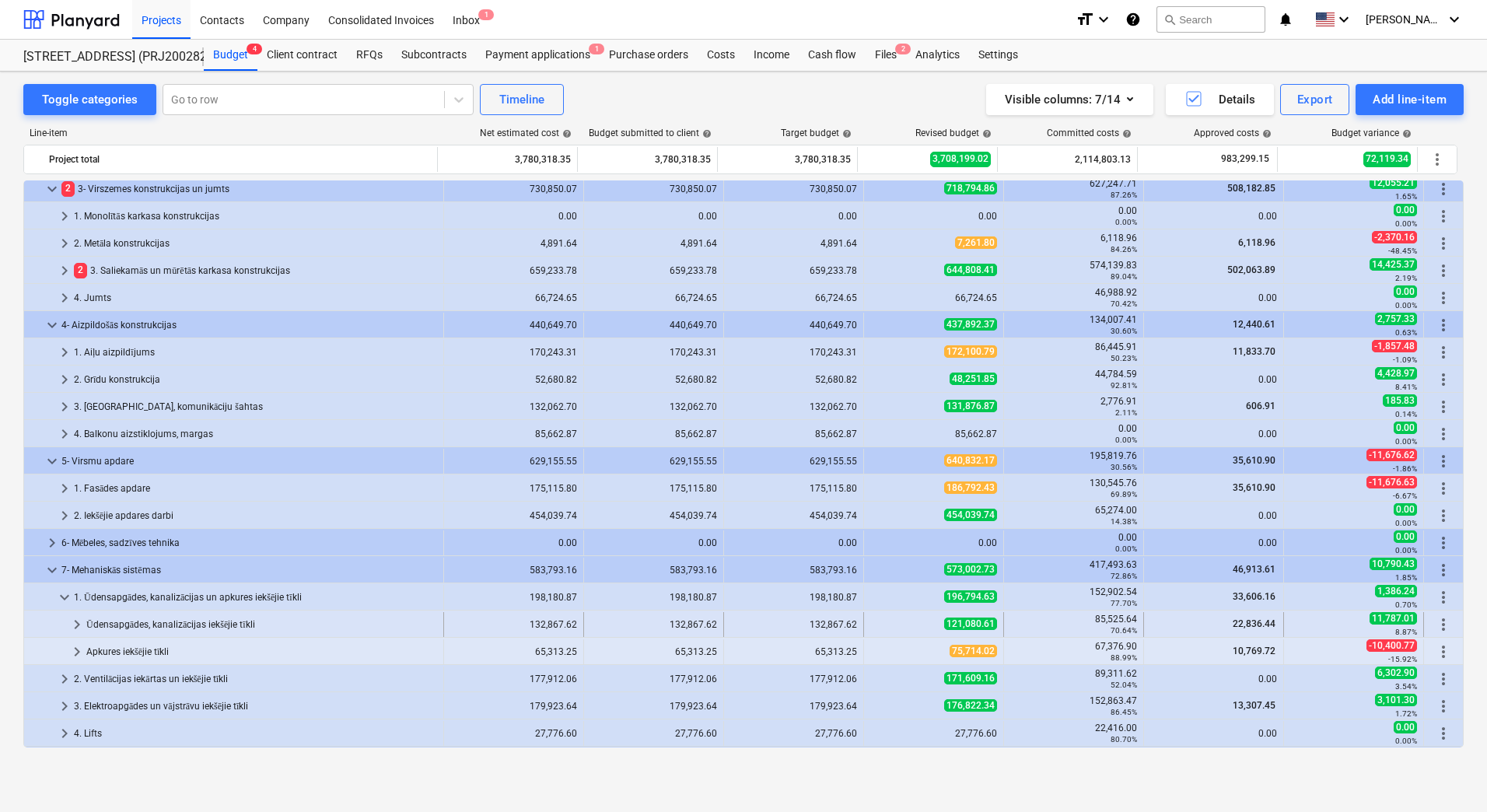
scroll to position [920, 0]
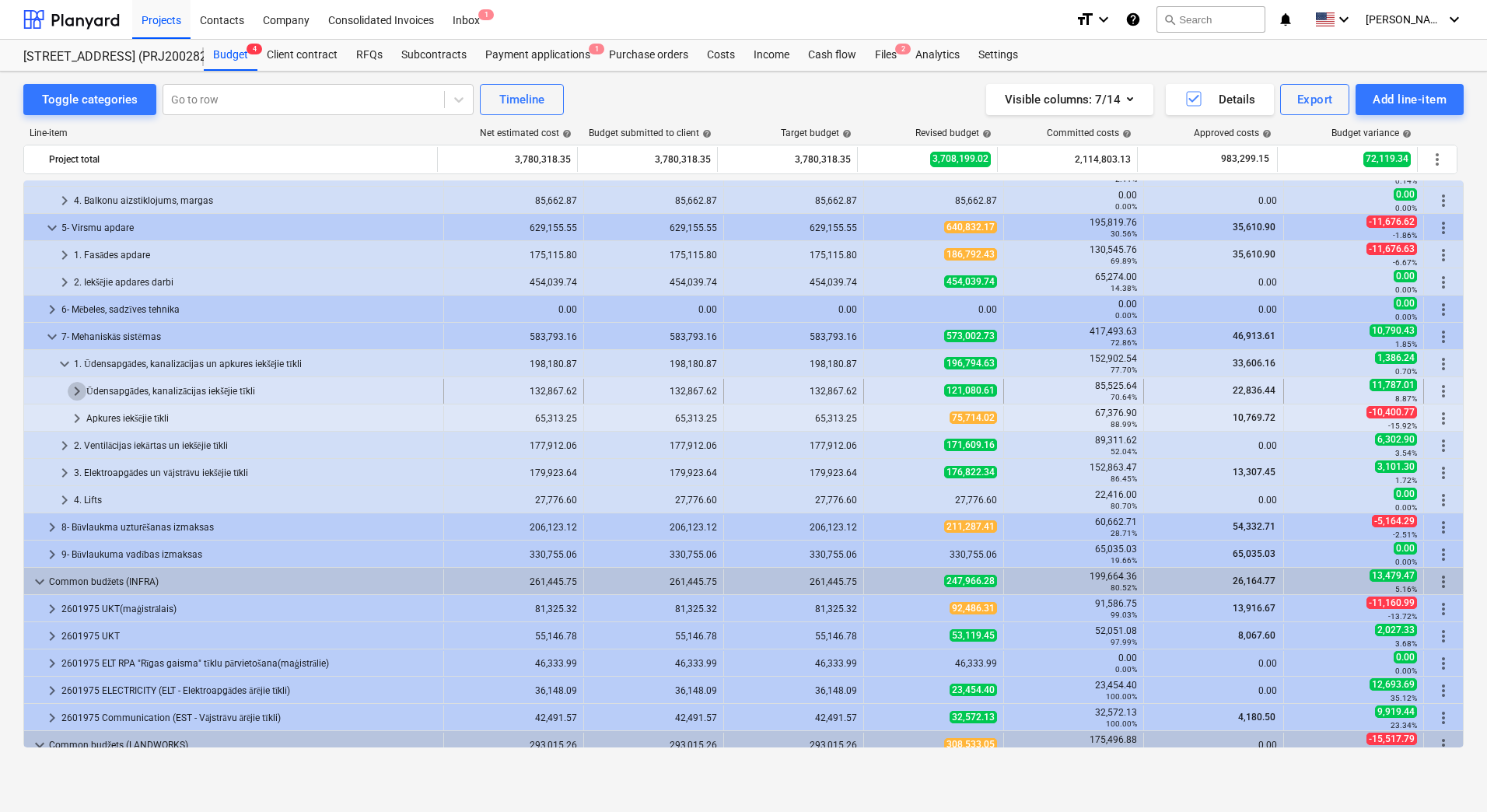
click at [79, 387] on span "keyboard_arrow_right" at bounding box center [77, 391] width 19 height 19
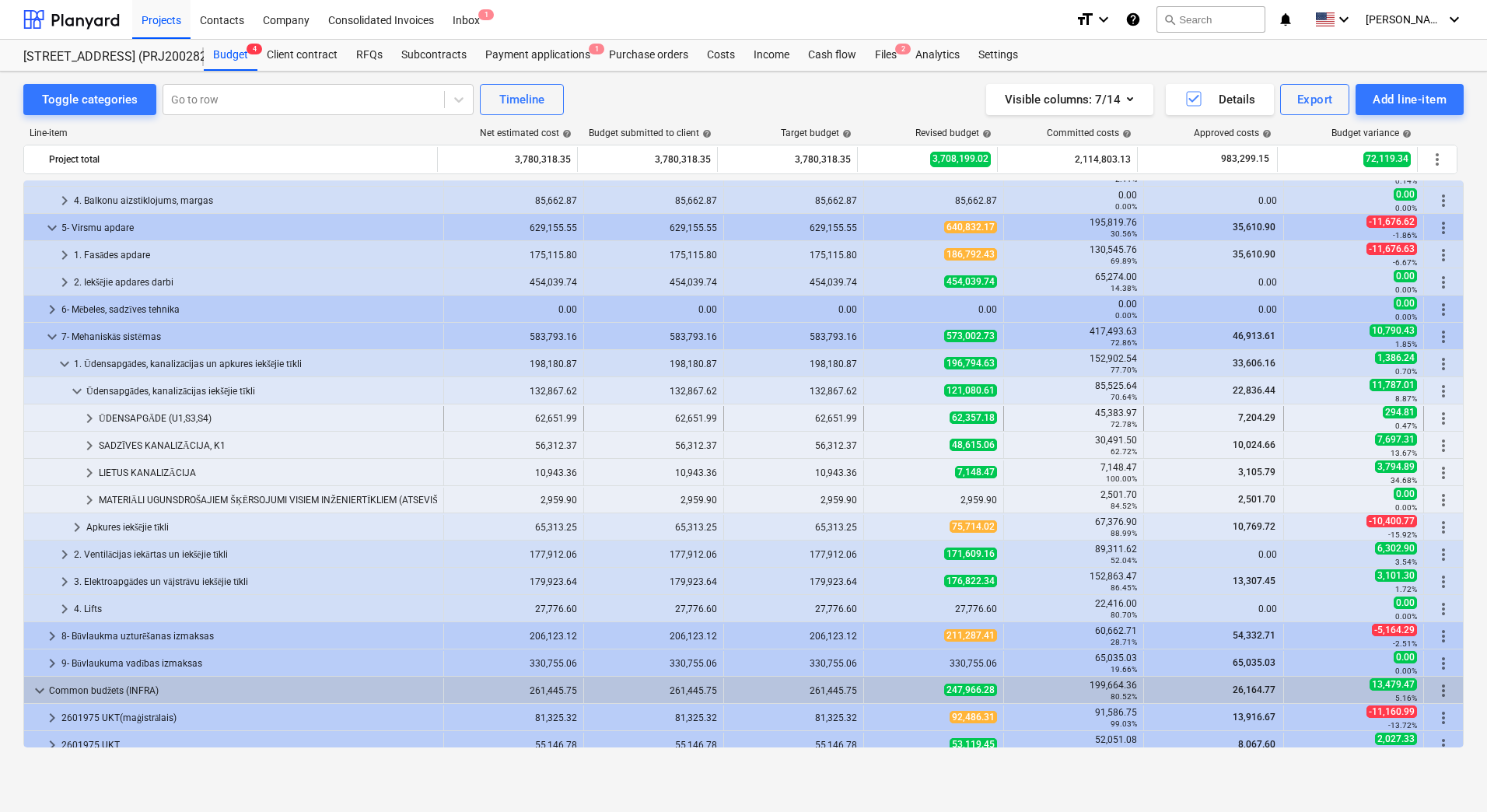
click at [151, 417] on div "ŪDENSAPGĀDE (U1,S3,S4)" at bounding box center [268, 418] width 339 height 24
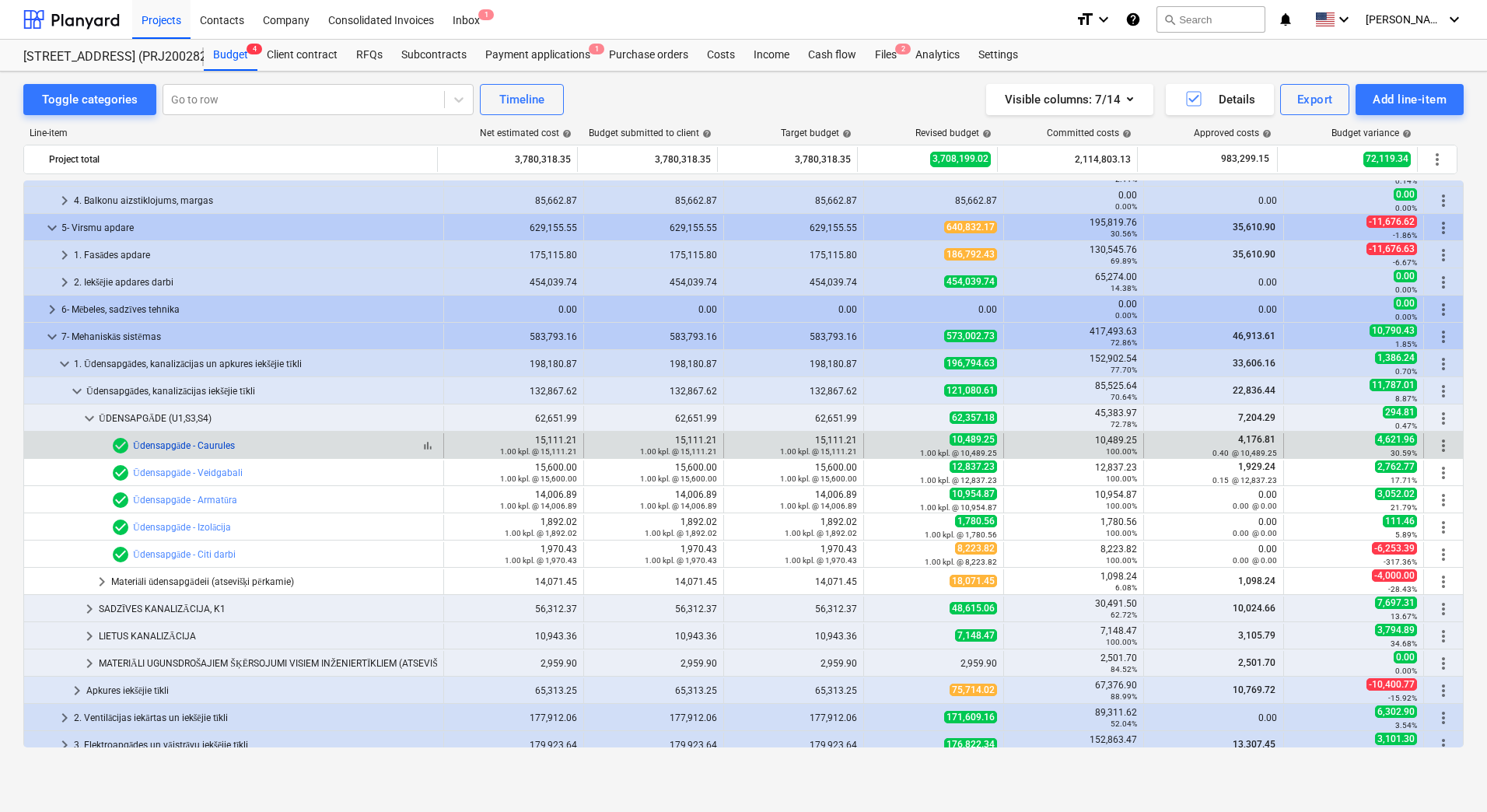
click at [176, 443] on link "Ūdensapgāde - Caurules" at bounding box center [184, 446] width 102 height 11
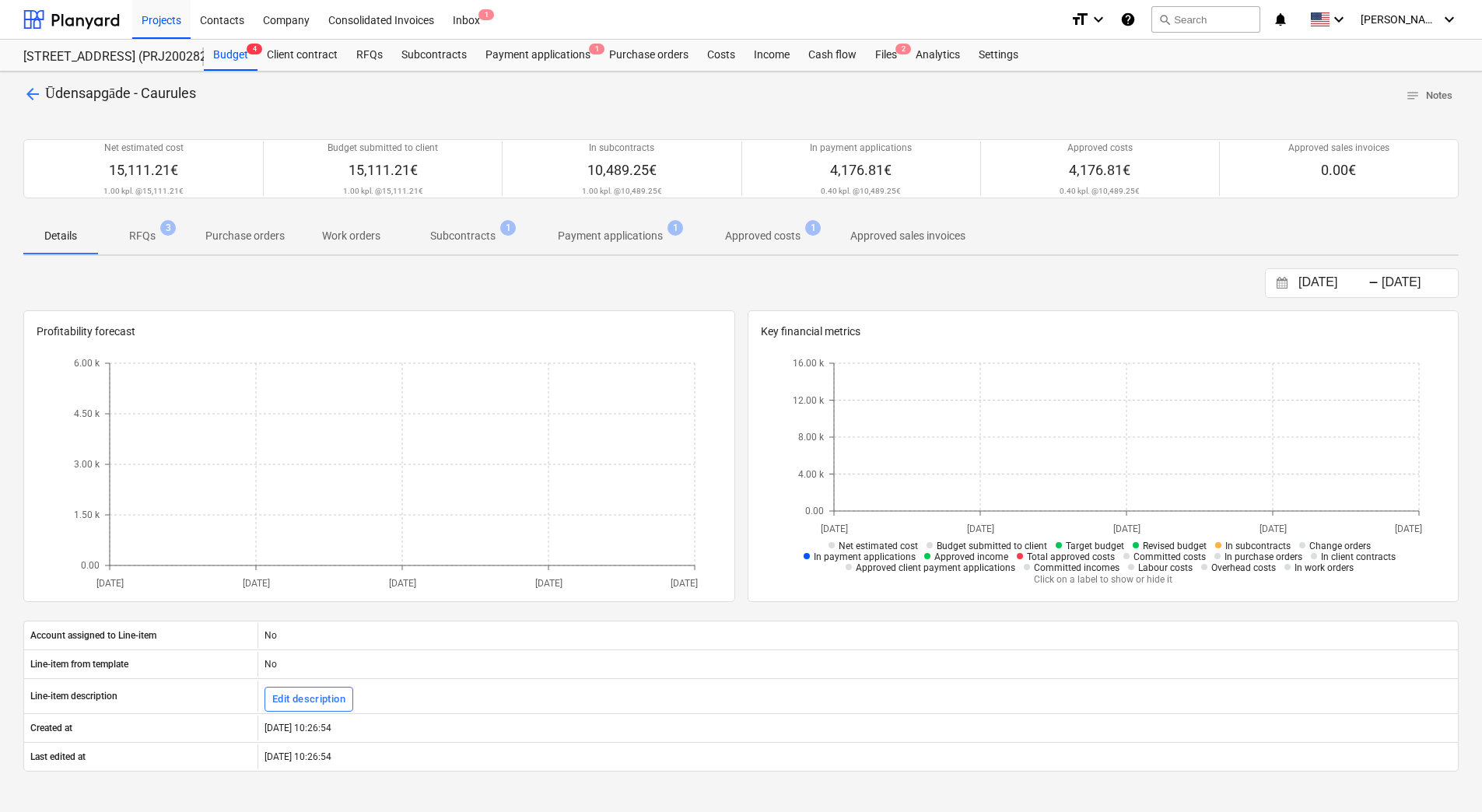
click at [484, 233] on p "Subcontracts" at bounding box center [462, 235] width 65 height 16
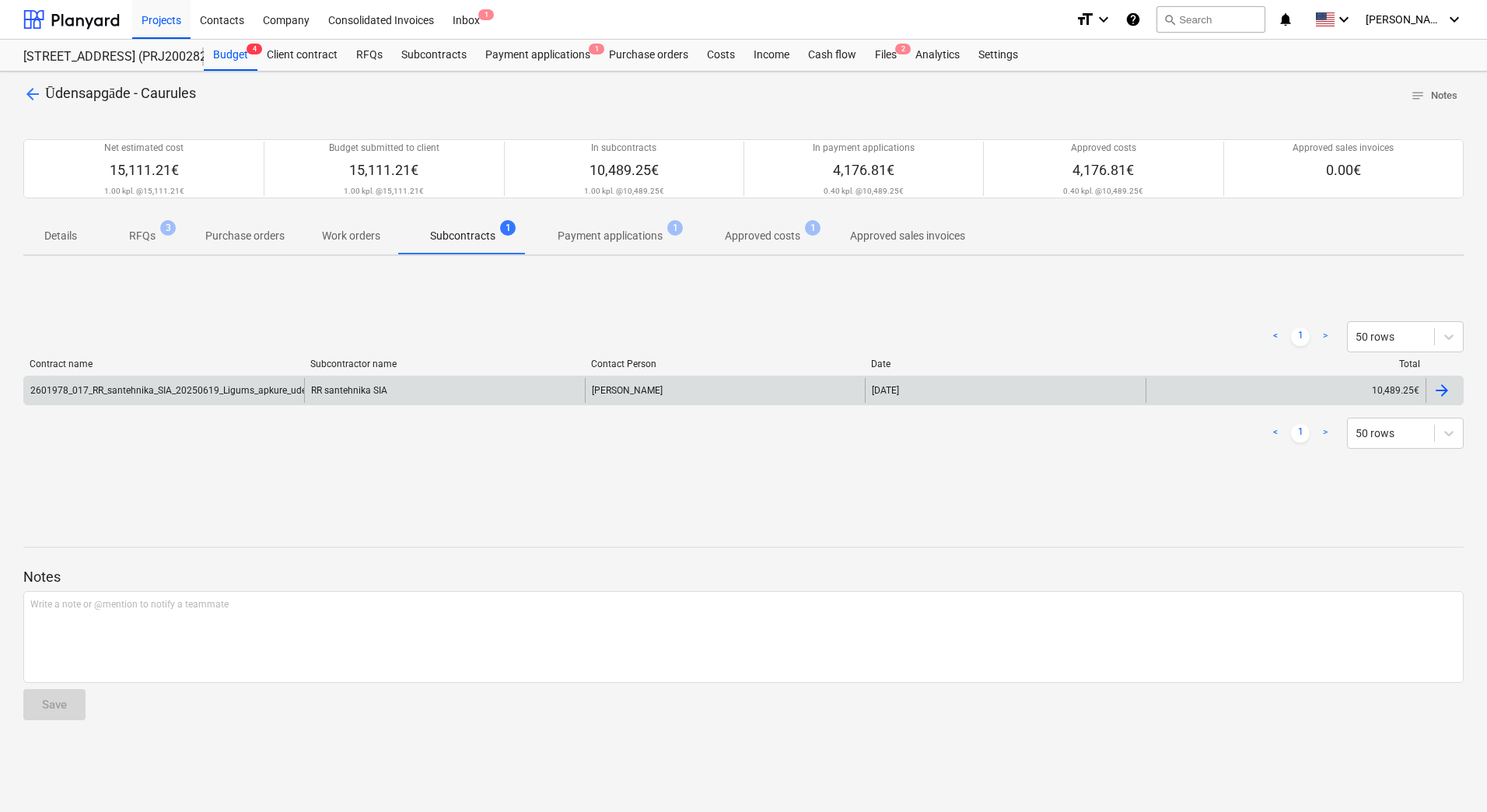
click at [182, 384] on div "2601978_017_RR_santehnika_SIA_20250619_Ligums_apkure_udens_kanalizacija_siltumm…" at bounding box center [165, 390] width 280 height 24
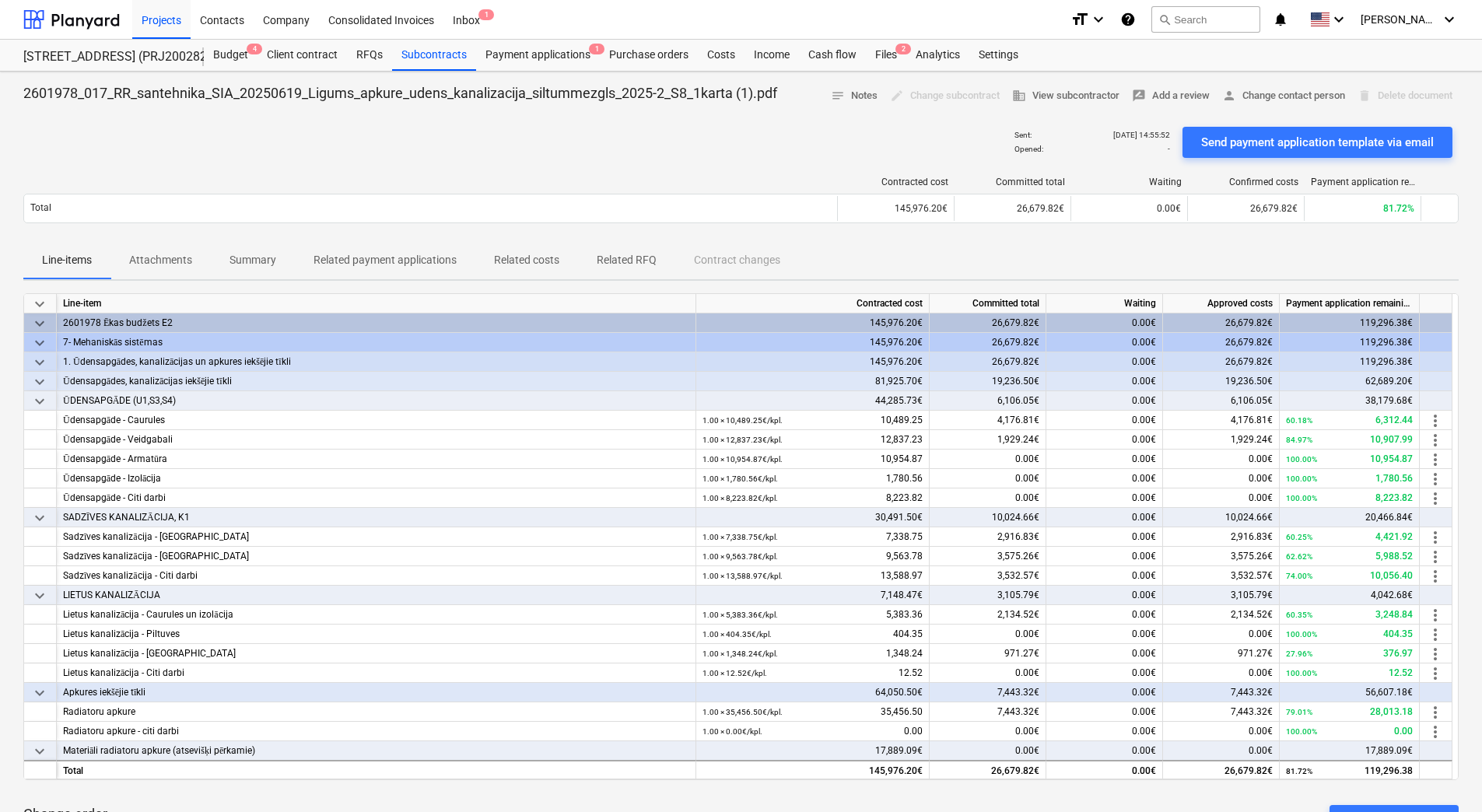
click at [428, 146] on div "Sent : 21.08.2025 14:55:52 Opened : - Send payment application template via ema…" at bounding box center [741, 142] width 1435 height 43
click at [148, 258] on p "Attachments" at bounding box center [160, 260] width 63 height 16
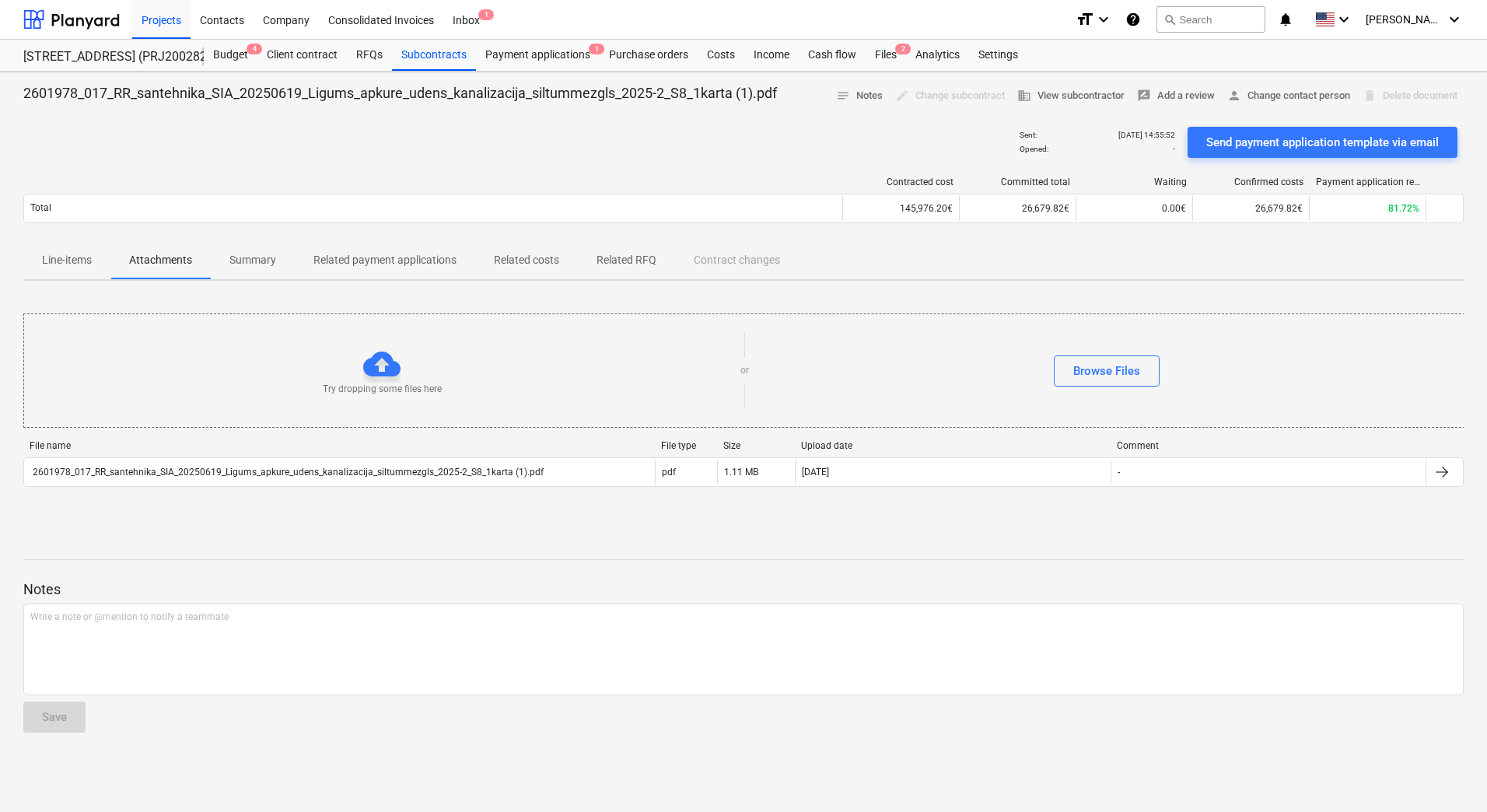
click at [256, 152] on div "Sent : 21.08.2025 14:55:52 Opened : - Send payment application template via ema…" at bounding box center [744, 142] width 1441 height 43
click at [222, 130] on div "Sent : 21.08.2025 14:55:52 Opened : - Send payment application template via ema…" at bounding box center [744, 142] width 1441 height 43
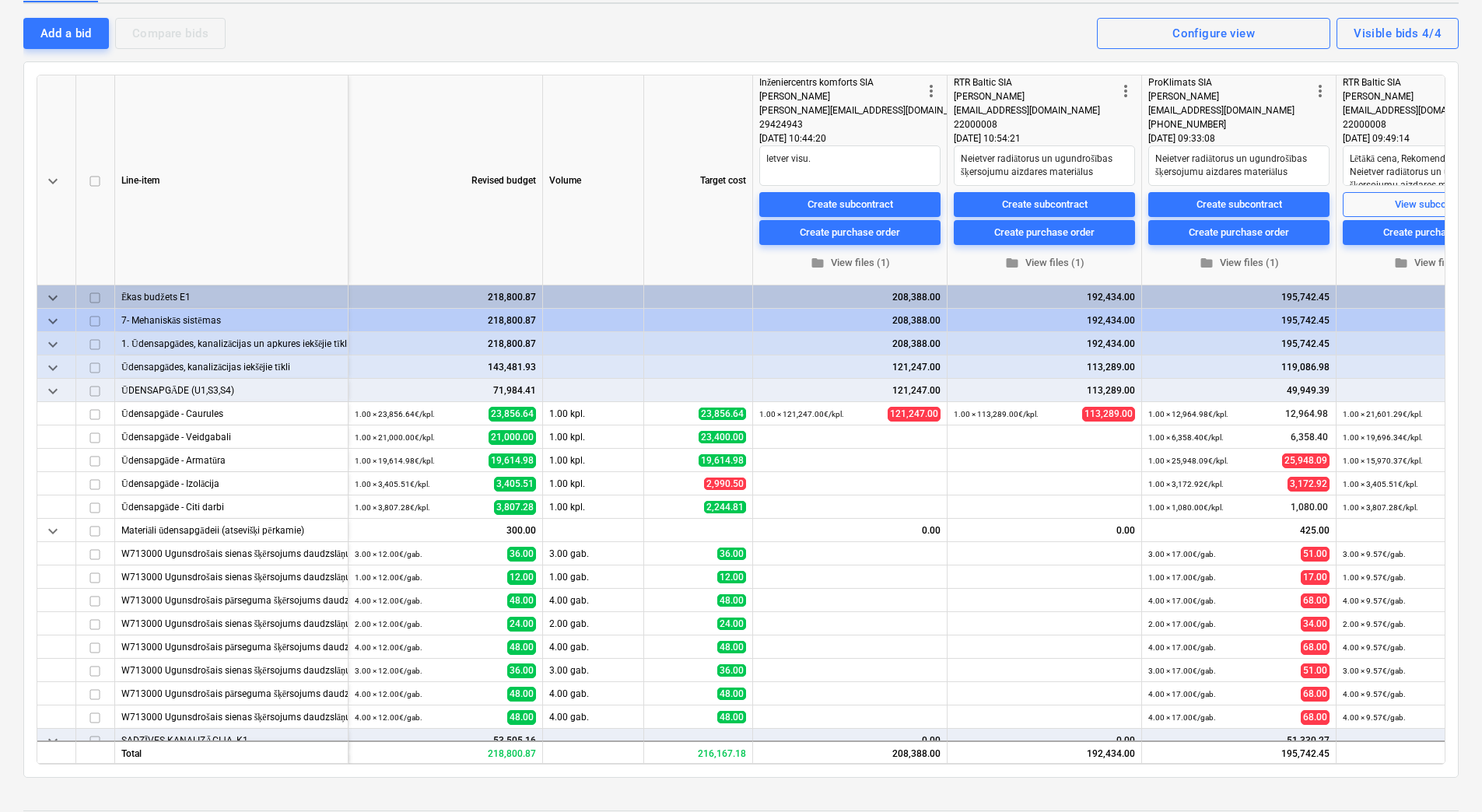
scroll to position [0, 92]
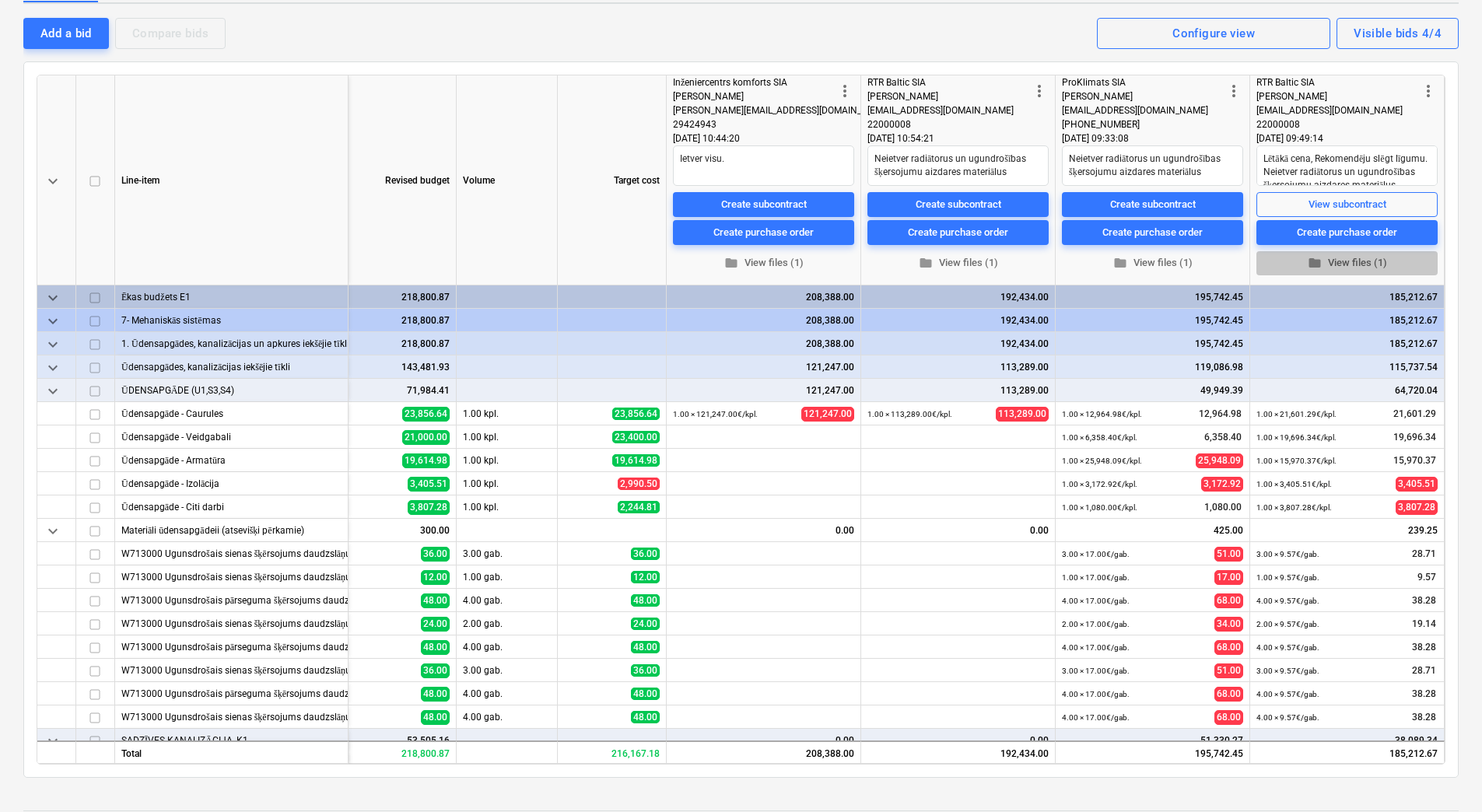
click at [1331, 265] on span "folder View files (1)" at bounding box center [1347, 263] width 168 height 18
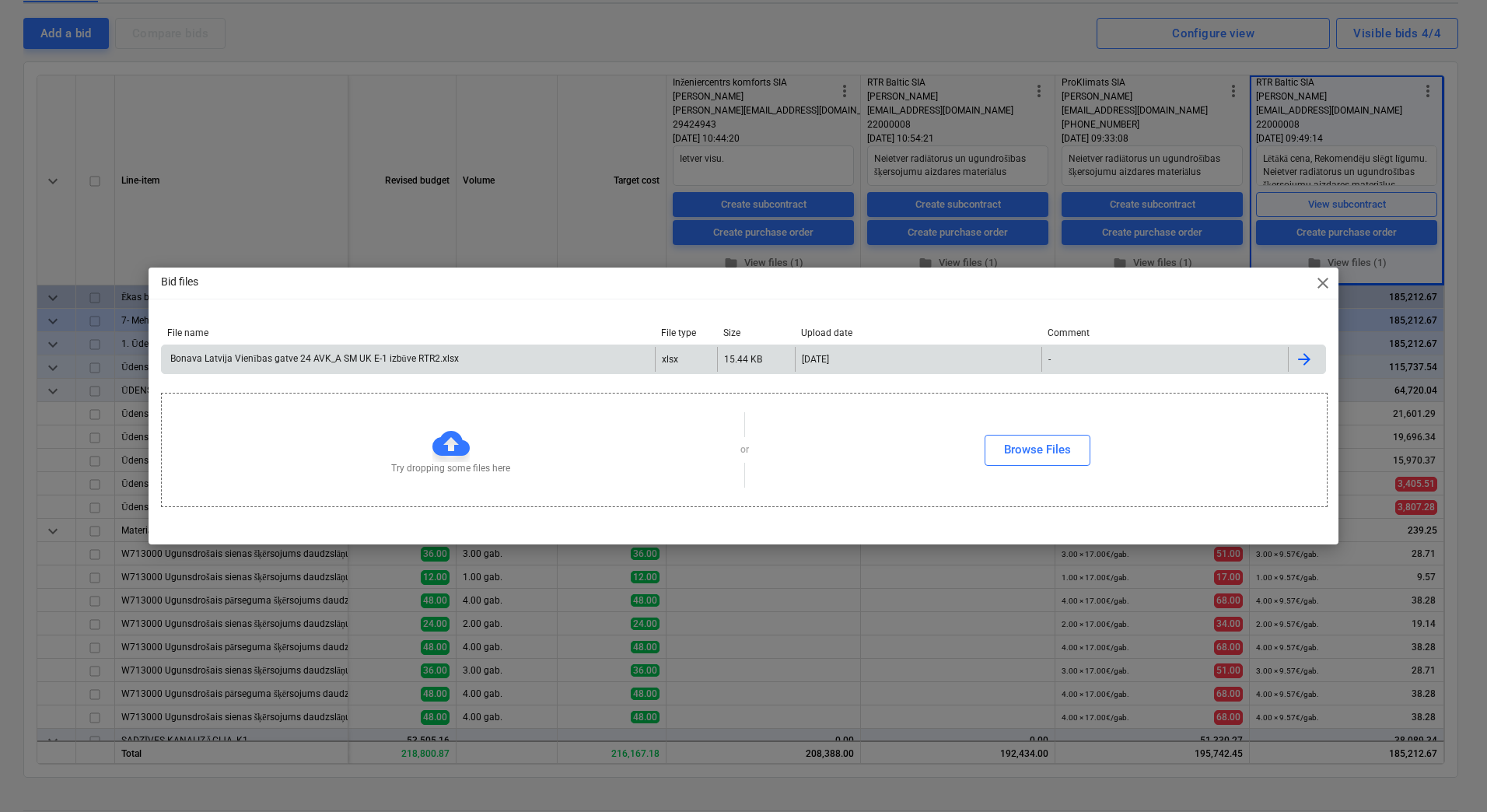
click at [374, 360] on div "Bonava Latvija Vienības gatve 24 AVK_A SM UK E-1 izbūve RTR2.xlsx" at bounding box center [313, 358] width 290 height 11
drag, startPoint x: 1321, startPoint y: 276, endPoint x: 1340, endPoint y: 177, distance: 100.8
click at [1321, 276] on span "close" at bounding box center [1323, 283] width 19 height 19
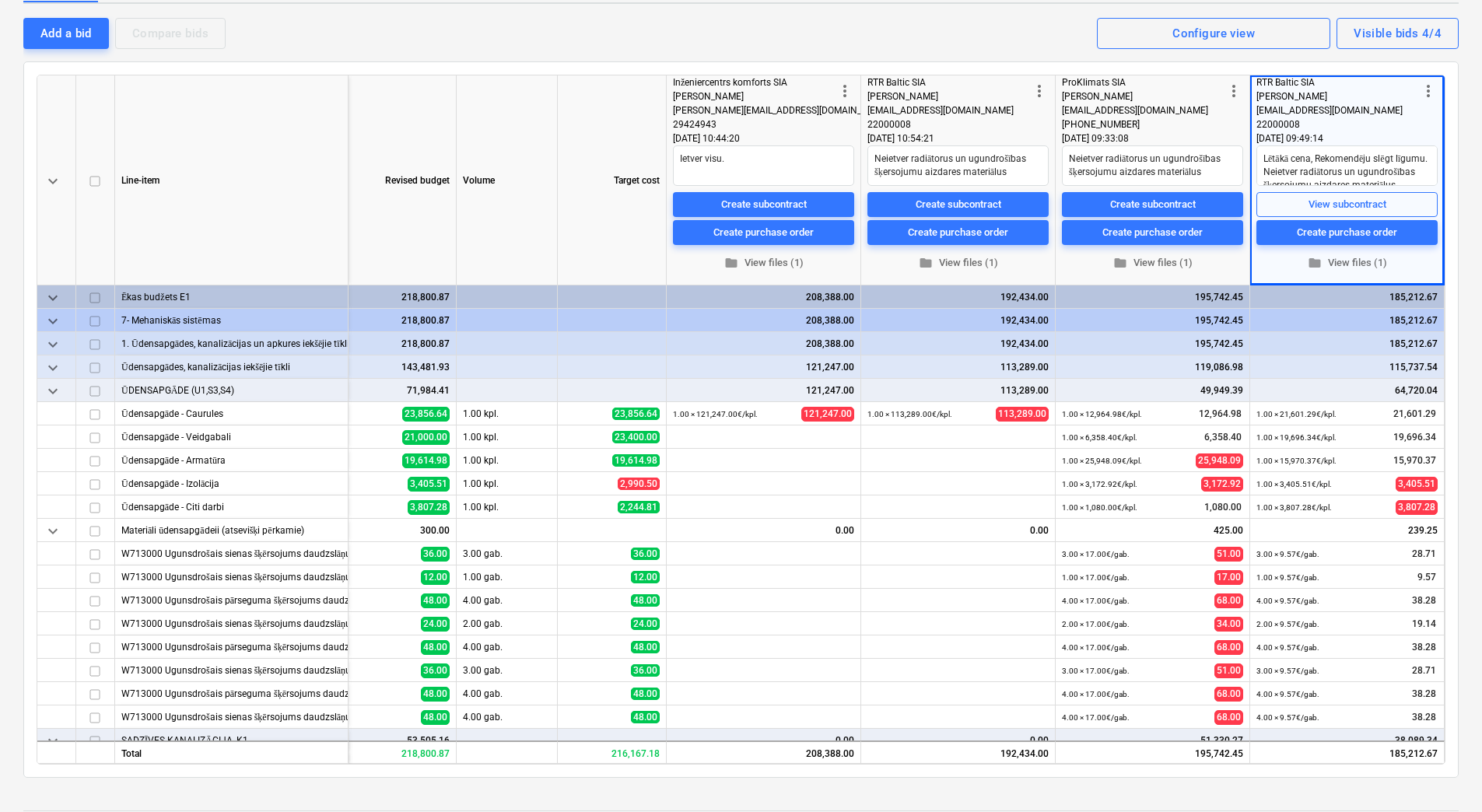
scroll to position [0, 87]
click at [1323, 161] on textarea "Lētākā cena, Rekomendēju slēgt līgumu. Neietver radiātorus un ugundrošības šķer…" at bounding box center [1347, 166] width 182 height 40
click at [1310, 174] on textarea "Lētākā cena, Rekomendēju slēgt līgumu. Neietver radiātorus un ugundrošības šķer…" at bounding box center [1347, 166] width 182 height 40
click at [451, 70] on div "keyboard_arrow_down Line-item Revised budget Volume Target cost more_vert Inžen…" at bounding box center [741, 419] width 1435 height 716
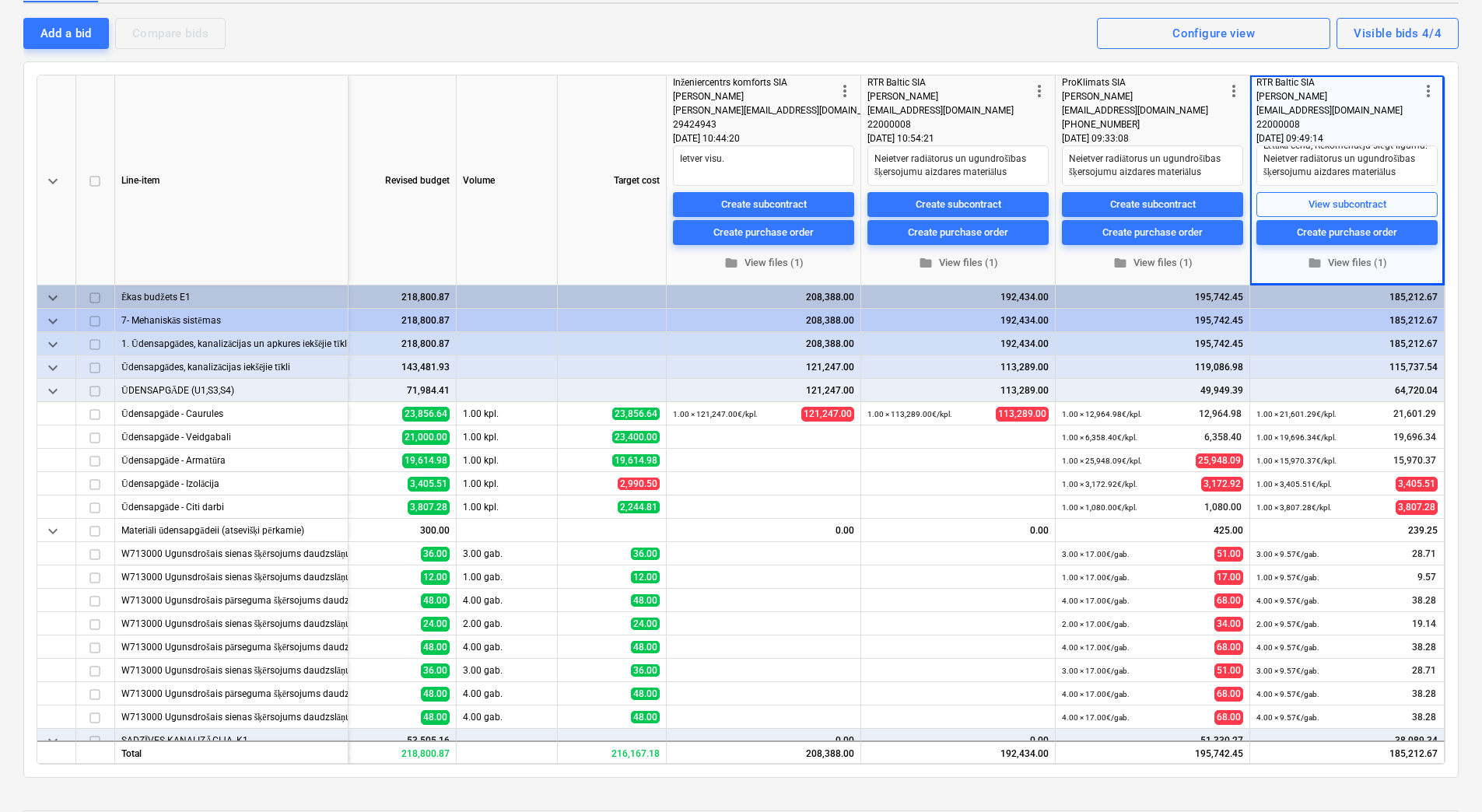
click at [390, 66] on div "keyboard_arrow_down Line-item Revised budget Volume Target cost more_vert Inžen…" at bounding box center [741, 419] width 1435 height 716
click at [29, 419] on div "keyboard_arrow_down Line-item Revised budget Volume Target cost more_vert Inžen…" at bounding box center [741, 419] width 1435 height 716
click at [1449, 282] on div "keyboard_arrow_down Line-item Revised budget Volume Target cost more_vert Inžen…" at bounding box center [741, 419] width 1435 height 716
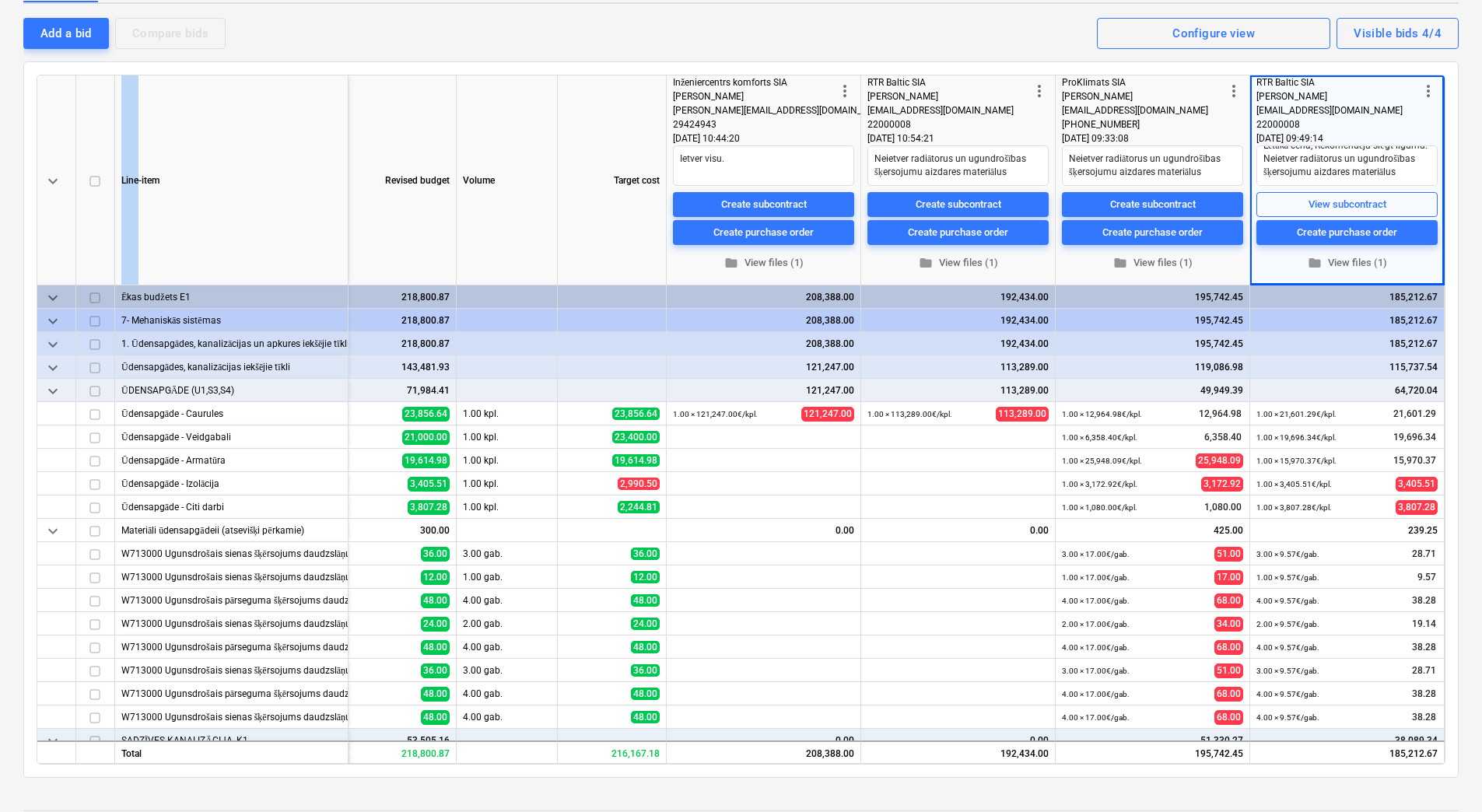
click at [1449, 282] on div "keyboard_arrow_down Line-item Revised budget Volume Target cost more_vert Inžen…" at bounding box center [741, 419] width 1435 height 716
click at [231, 70] on div "keyboard_arrow_down Line-item Revised budget Volume Target cost more_vert Inžen…" at bounding box center [741, 419] width 1435 height 716
click at [251, 124] on div "Line-item" at bounding box center [231, 180] width 233 height 210
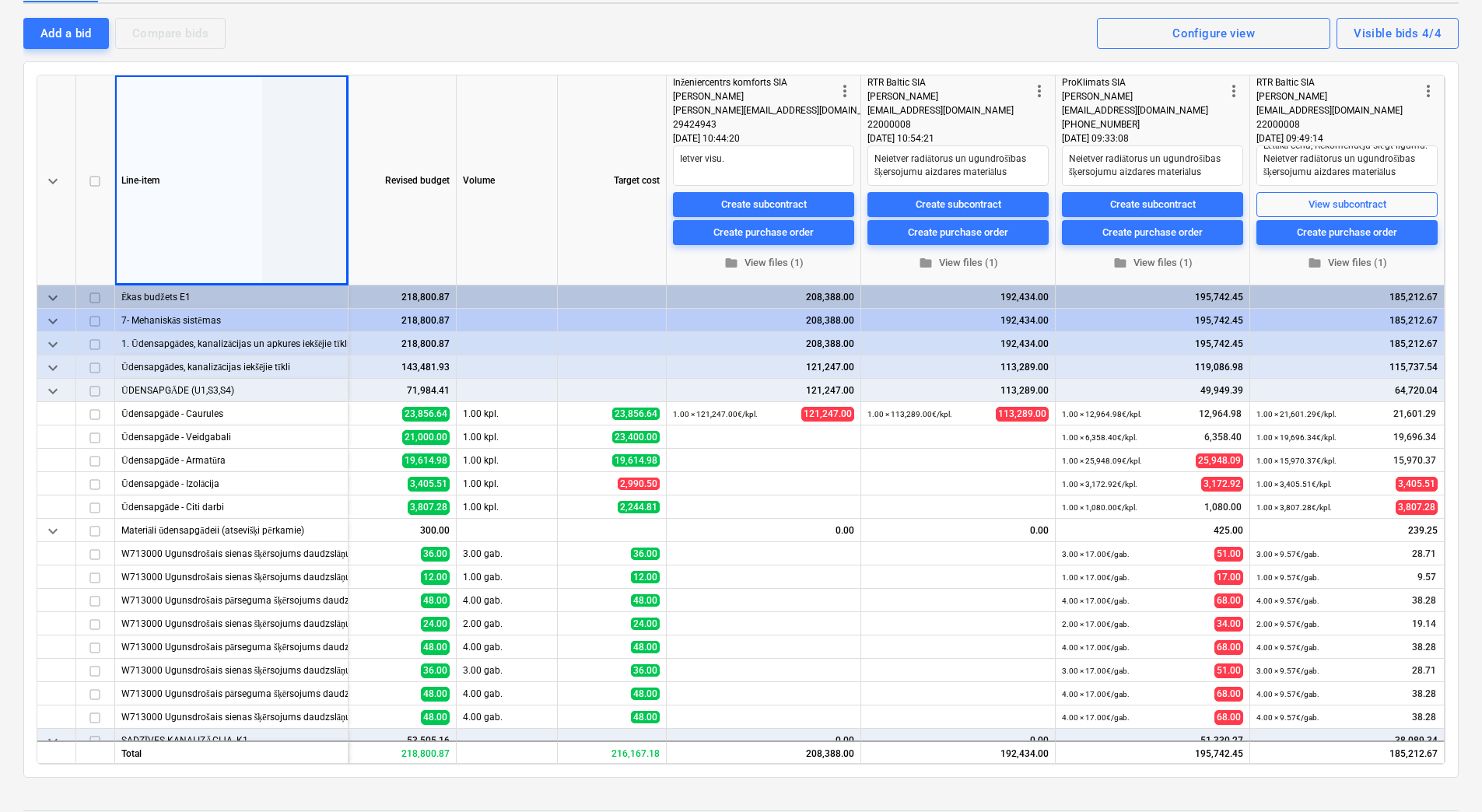
drag, startPoint x: 446, startPoint y: 72, endPoint x: 389, endPoint y: 243, distance: 180.2
click at [446, 72] on div "keyboard_arrow_down Line-item Revised budget Volume Target cost more_vert Inžen…" at bounding box center [741, 419] width 1435 height 716
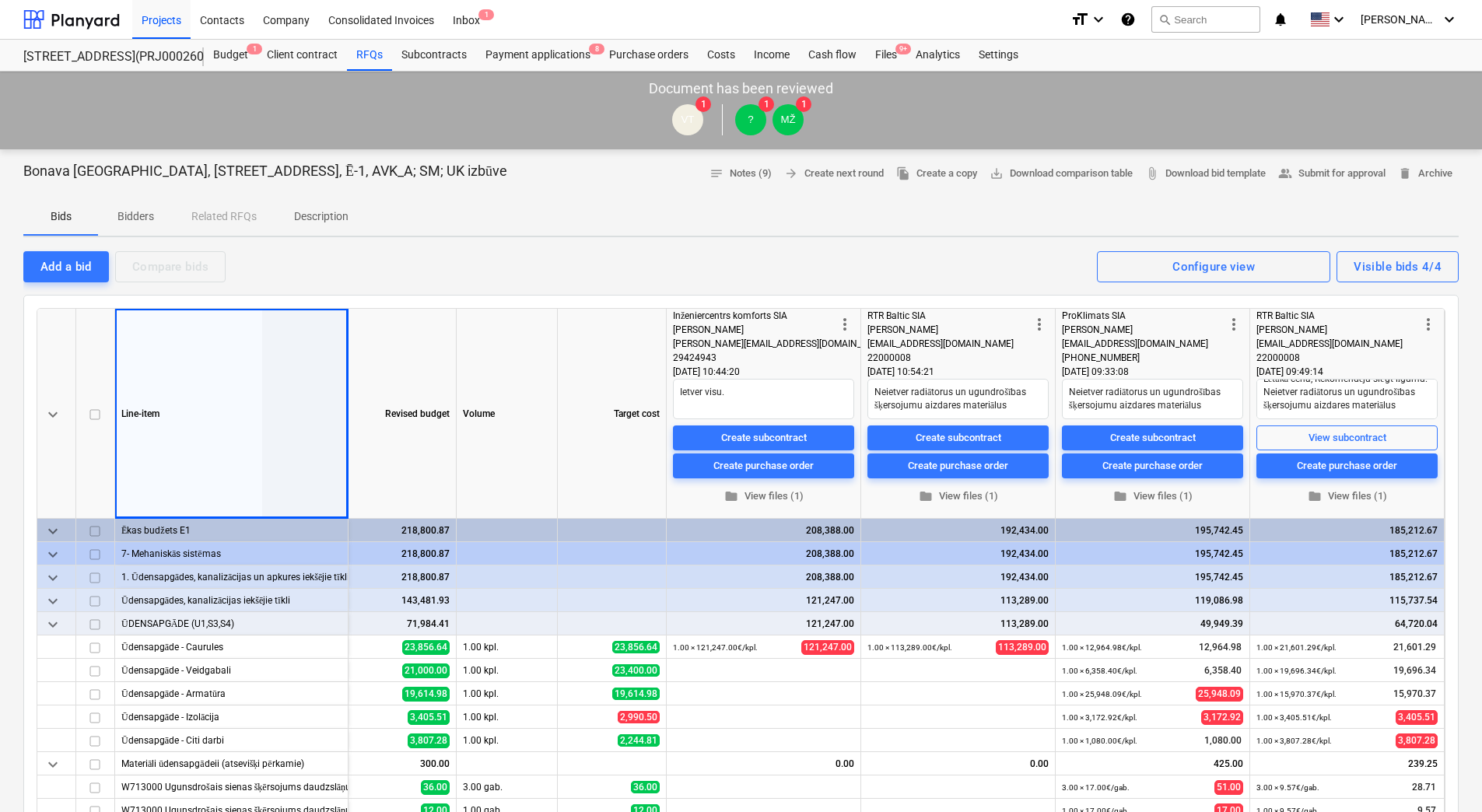
type textarea "x"
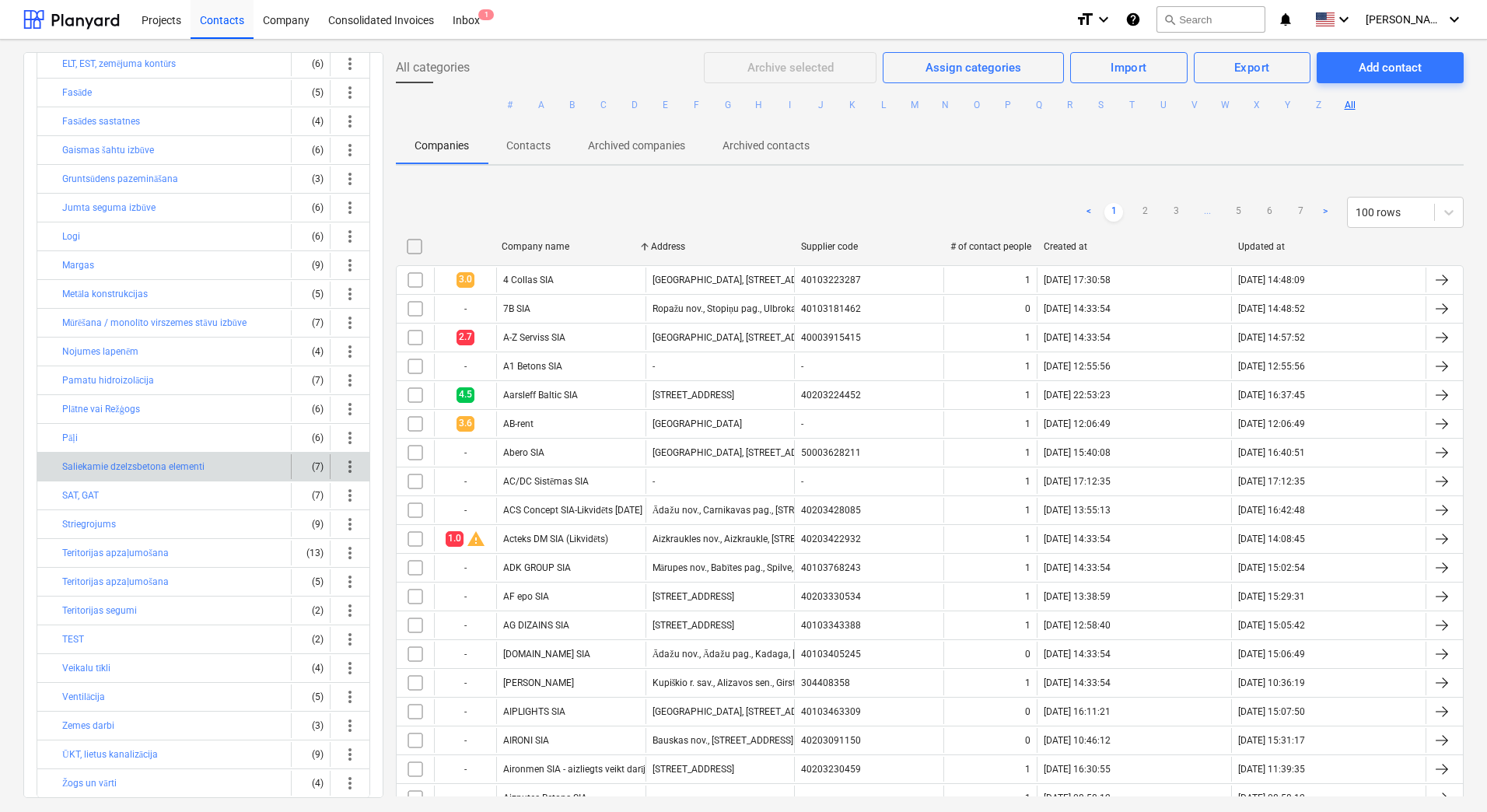
scroll to position [219, 0]
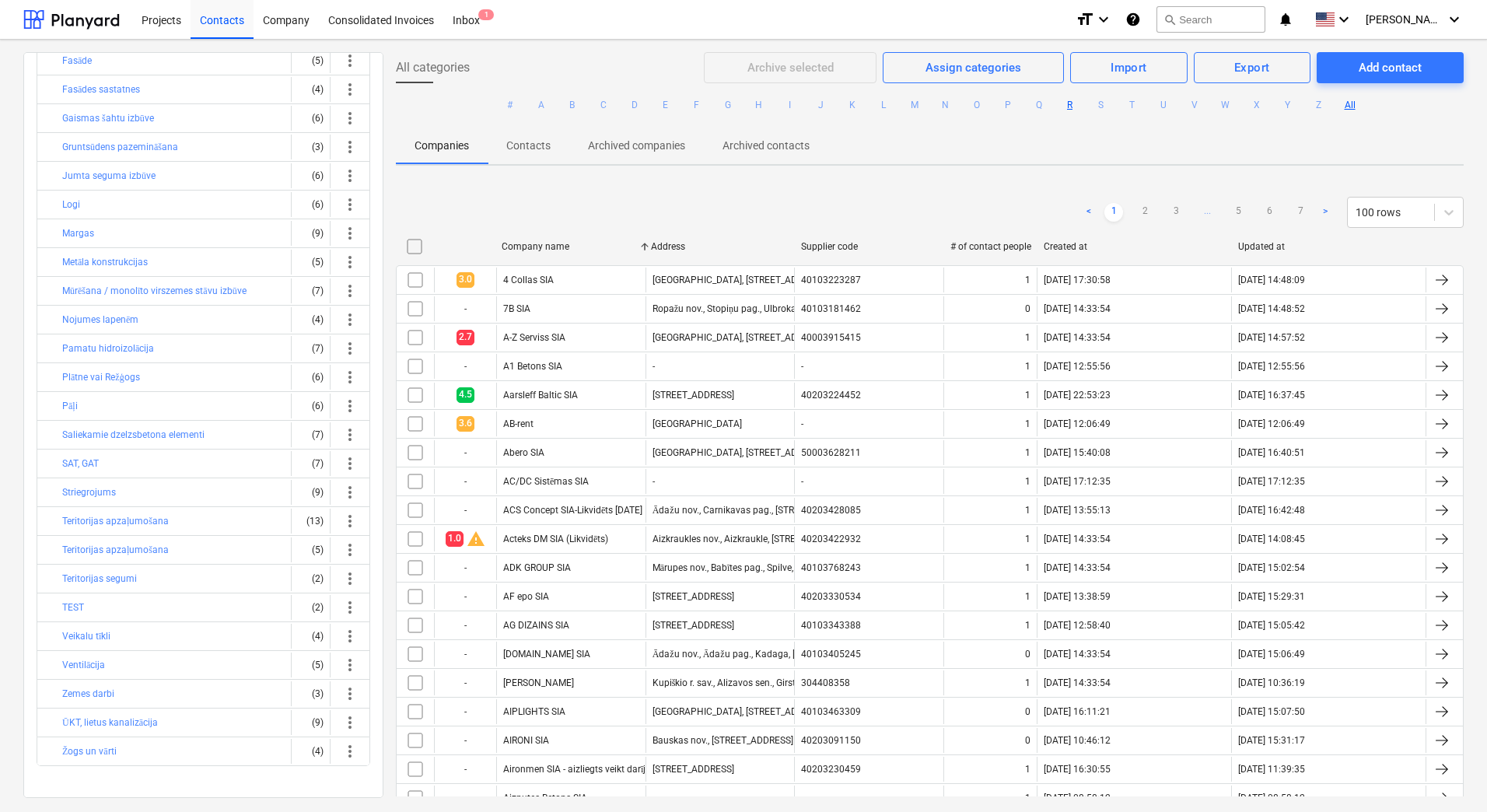
click at [1074, 108] on button "R" at bounding box center [1070, 105] width 19 height 19
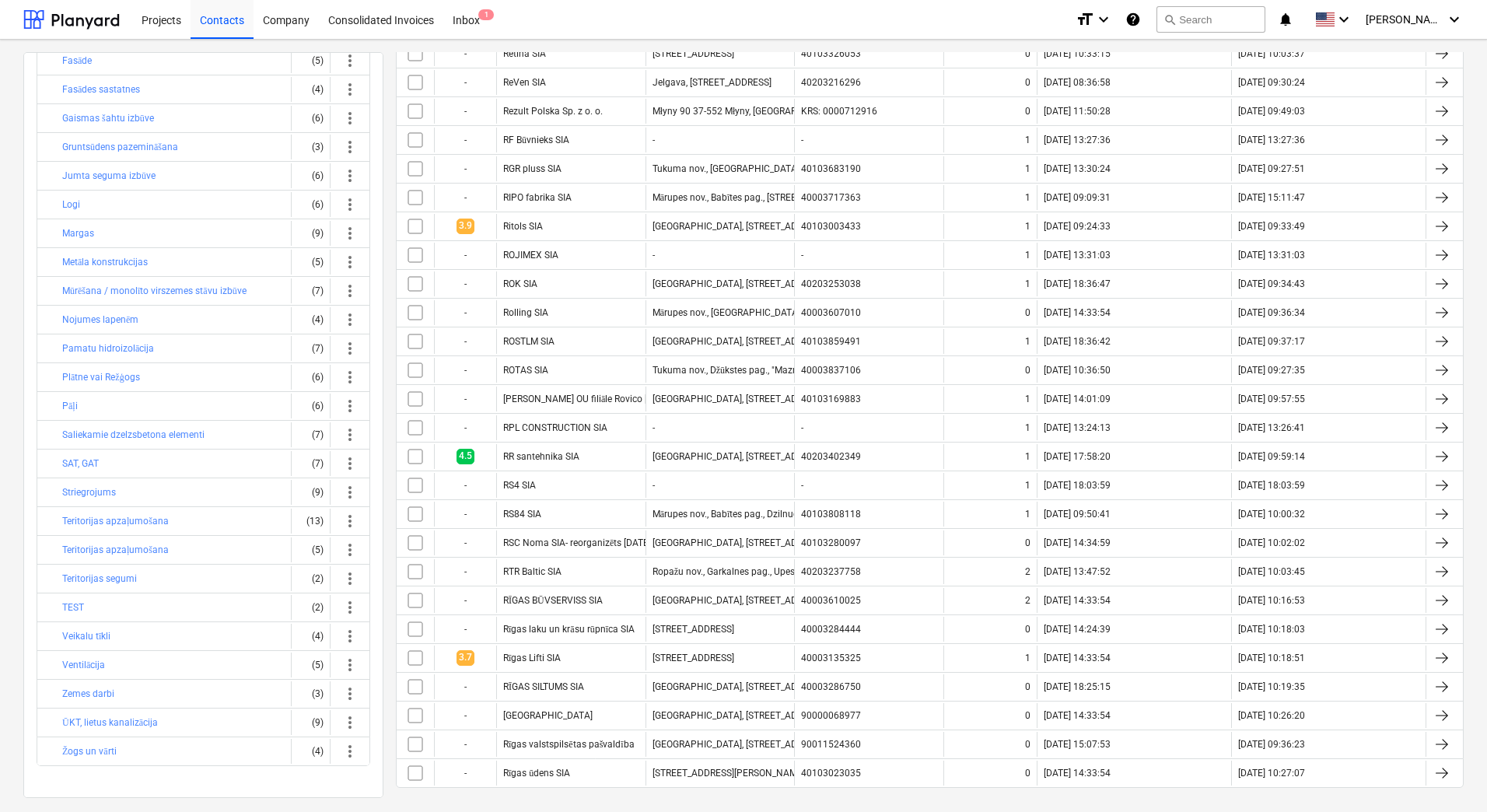
scroll to position [781, 0]
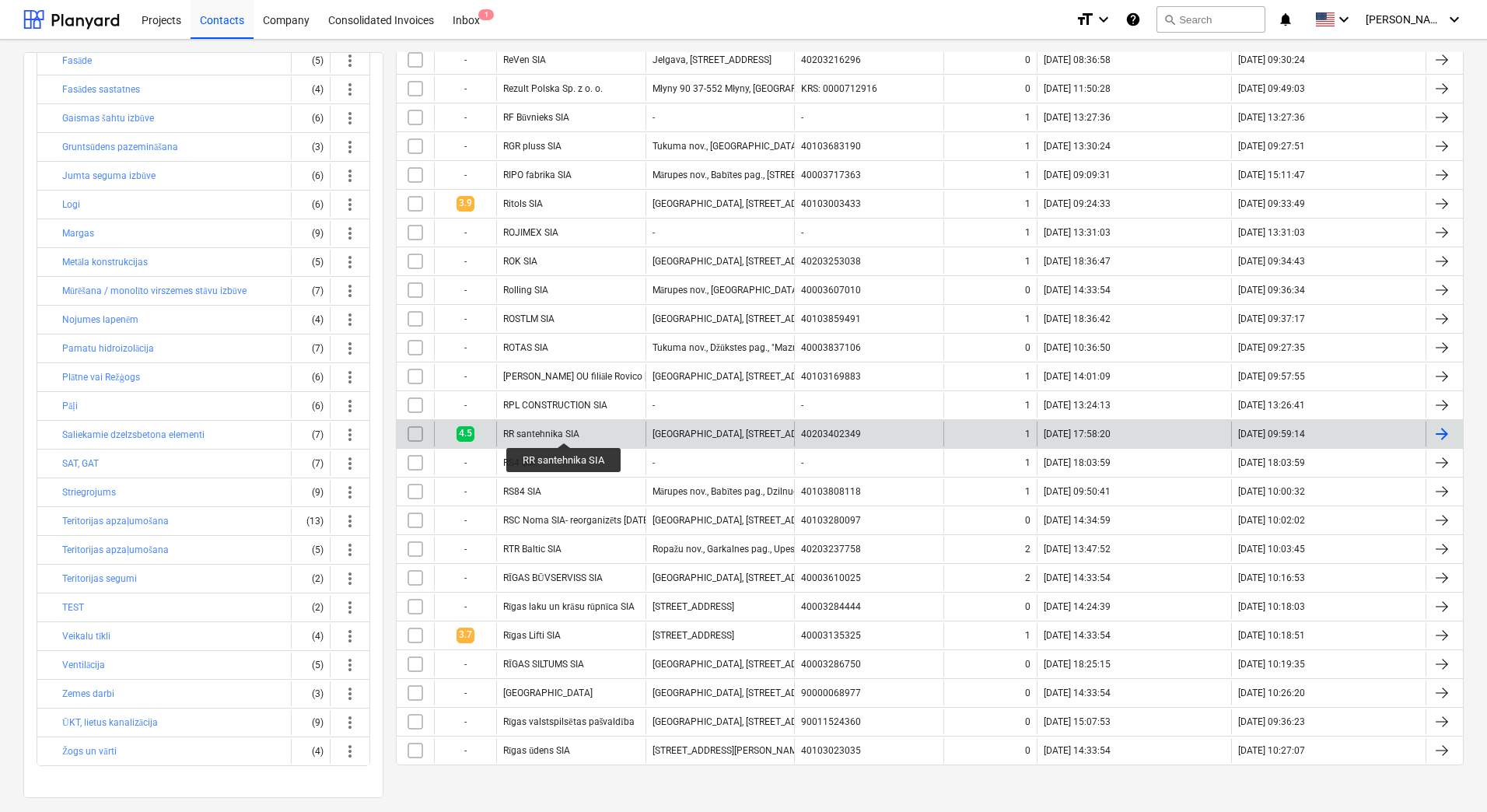
click at [564, 428] on div "RR santehnika SIA" at bounding box center [541, 434] width 76 height 11
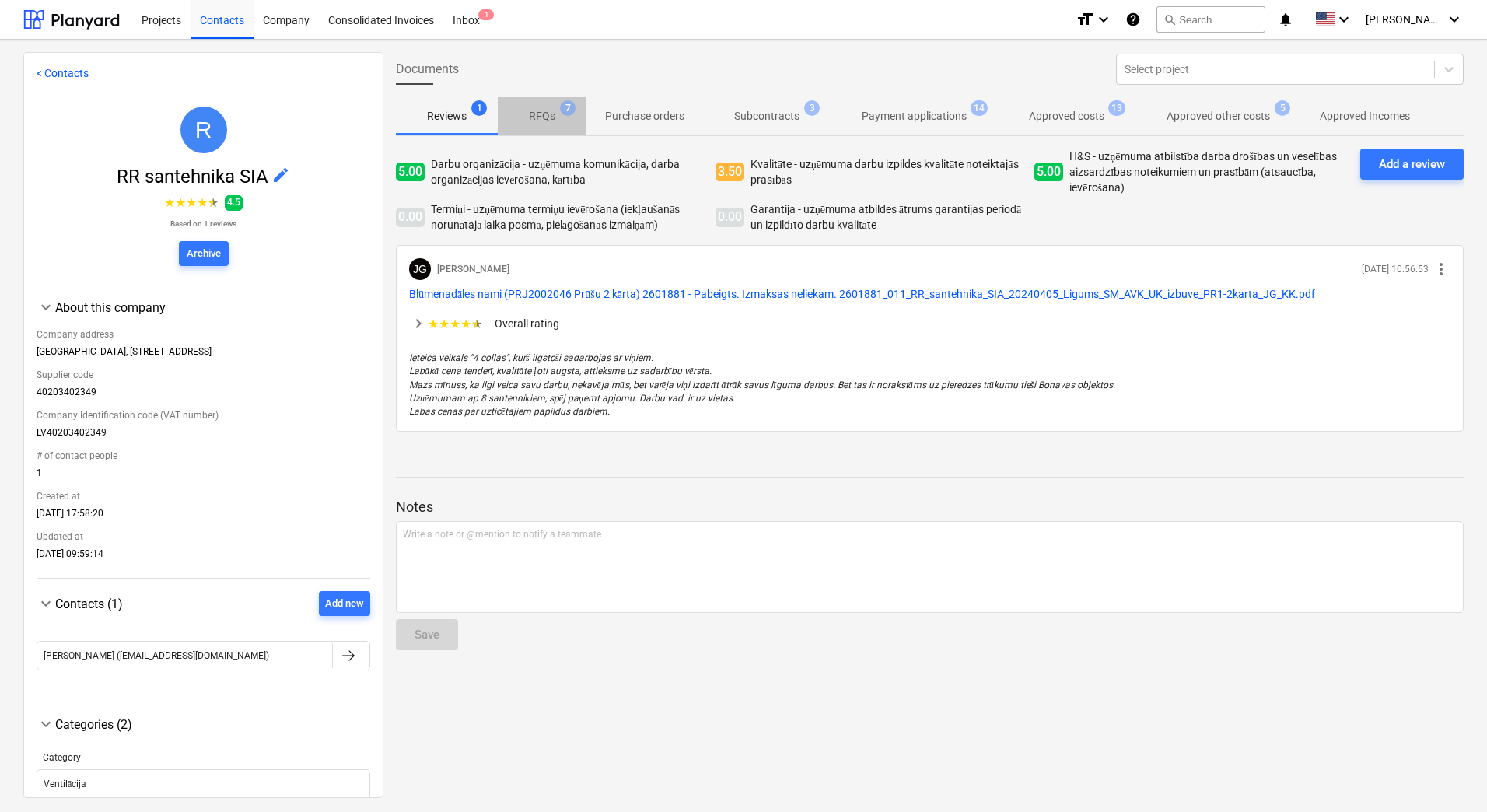
click at [552, 119] on p "RFQs" at bounding box center [542, 116] width 26 height 16
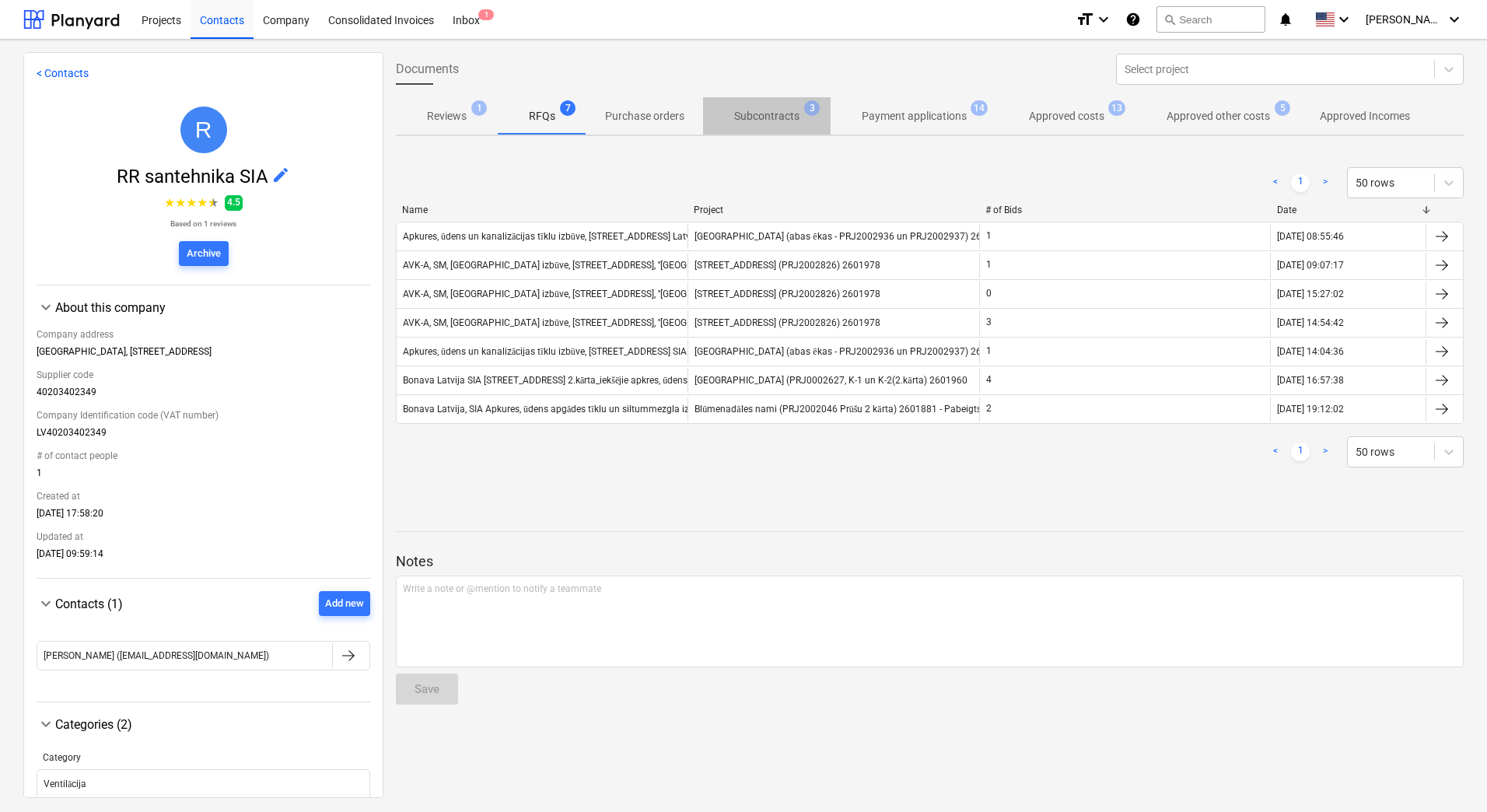
click at [761, 122] on p "Subcontracts" at bounding box center [766, 116] width 65 height 16
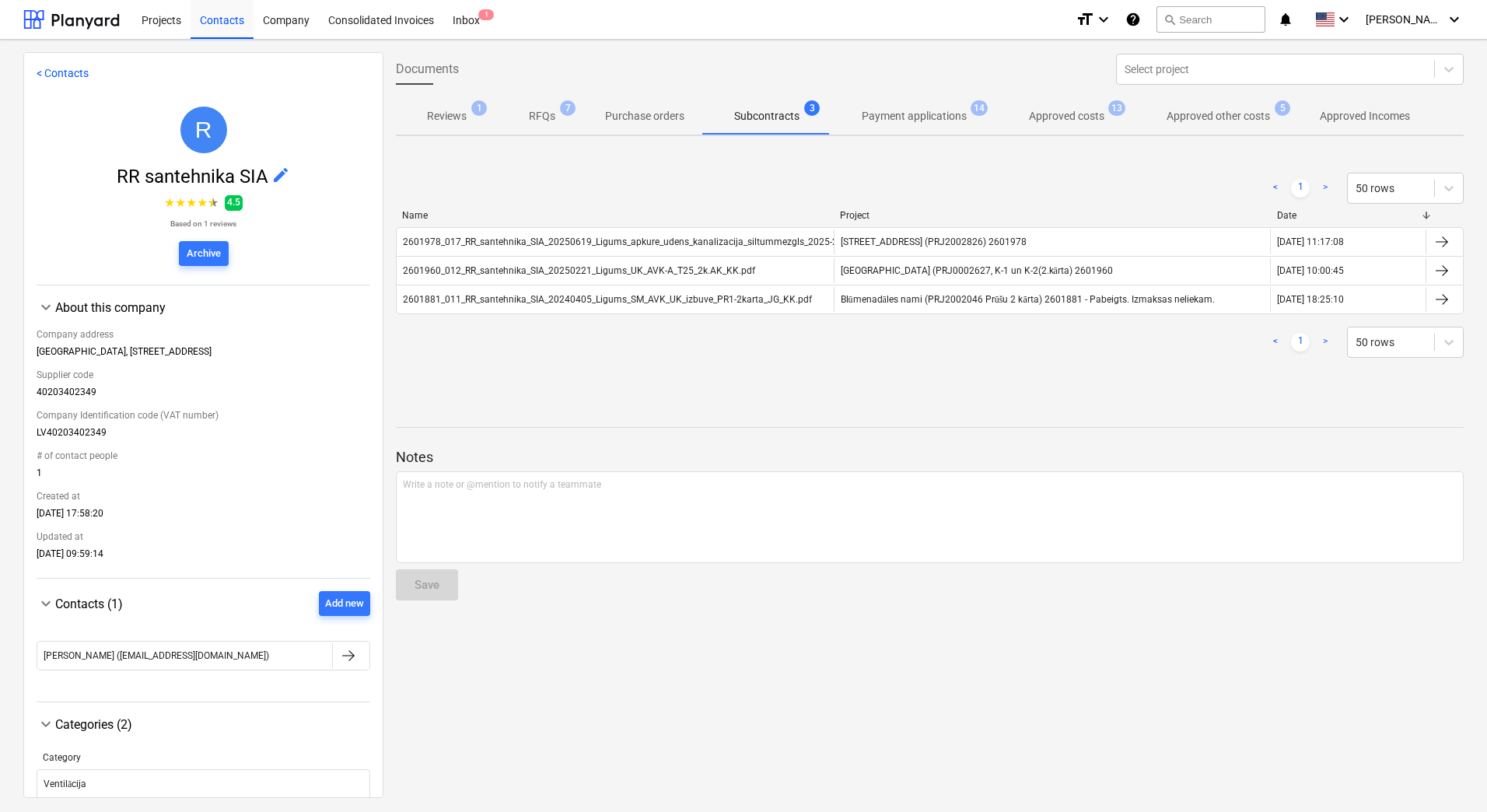
click at [576, 202] on div "< 1 > 50 rows" at bounding box center [930, 187] width 1068 height 31
click at [903, 118] on p "Payment applications" at bounding box center [915, 116] width 105 height 16
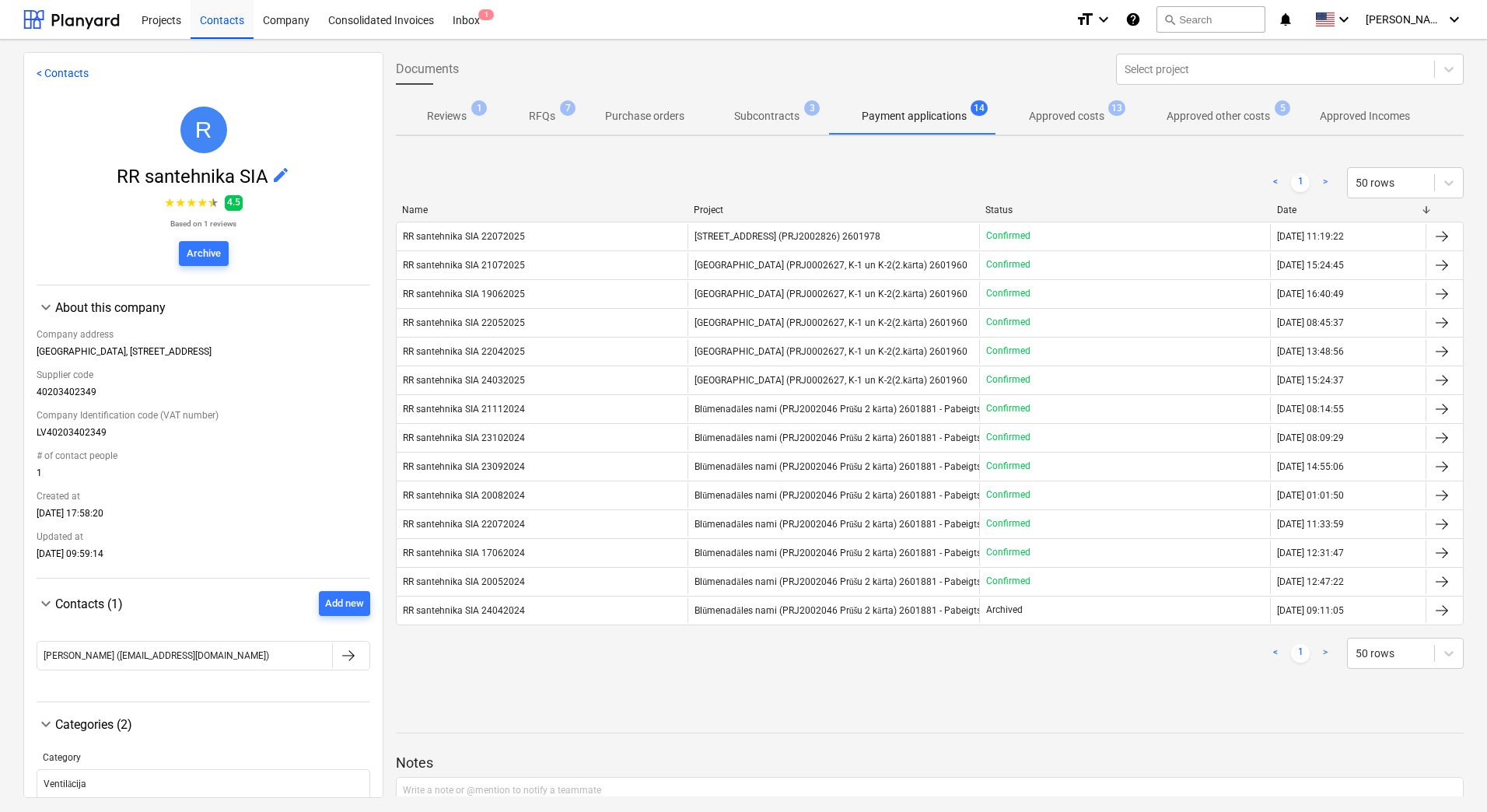
click at [1083, 116] on p "Approved costs" at bounding box center [1067, 116] width 75 height 16
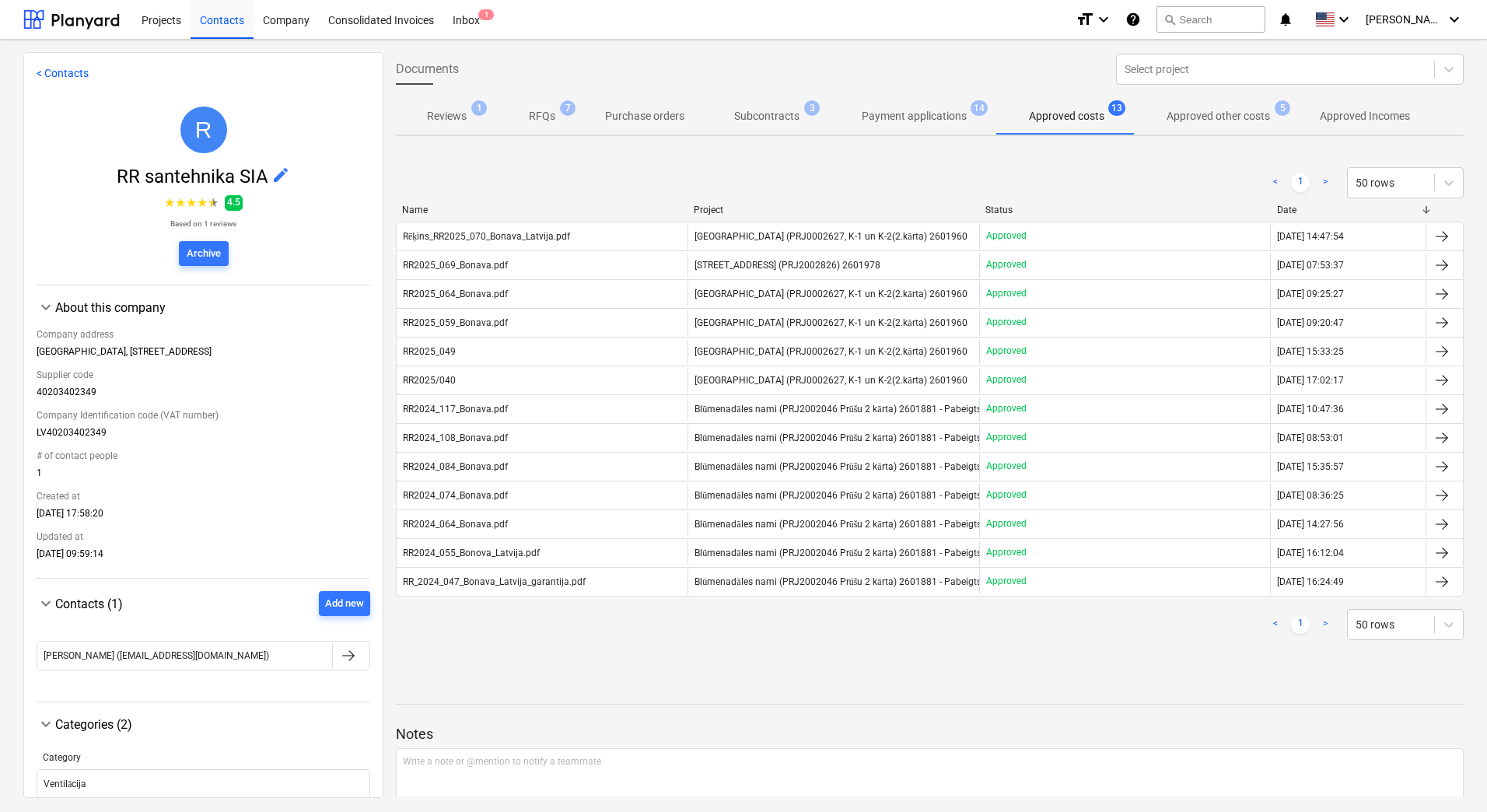
click at [1190, 117] on p "Approved other costs" at bounding box center [1219, 116] width 104 height 16
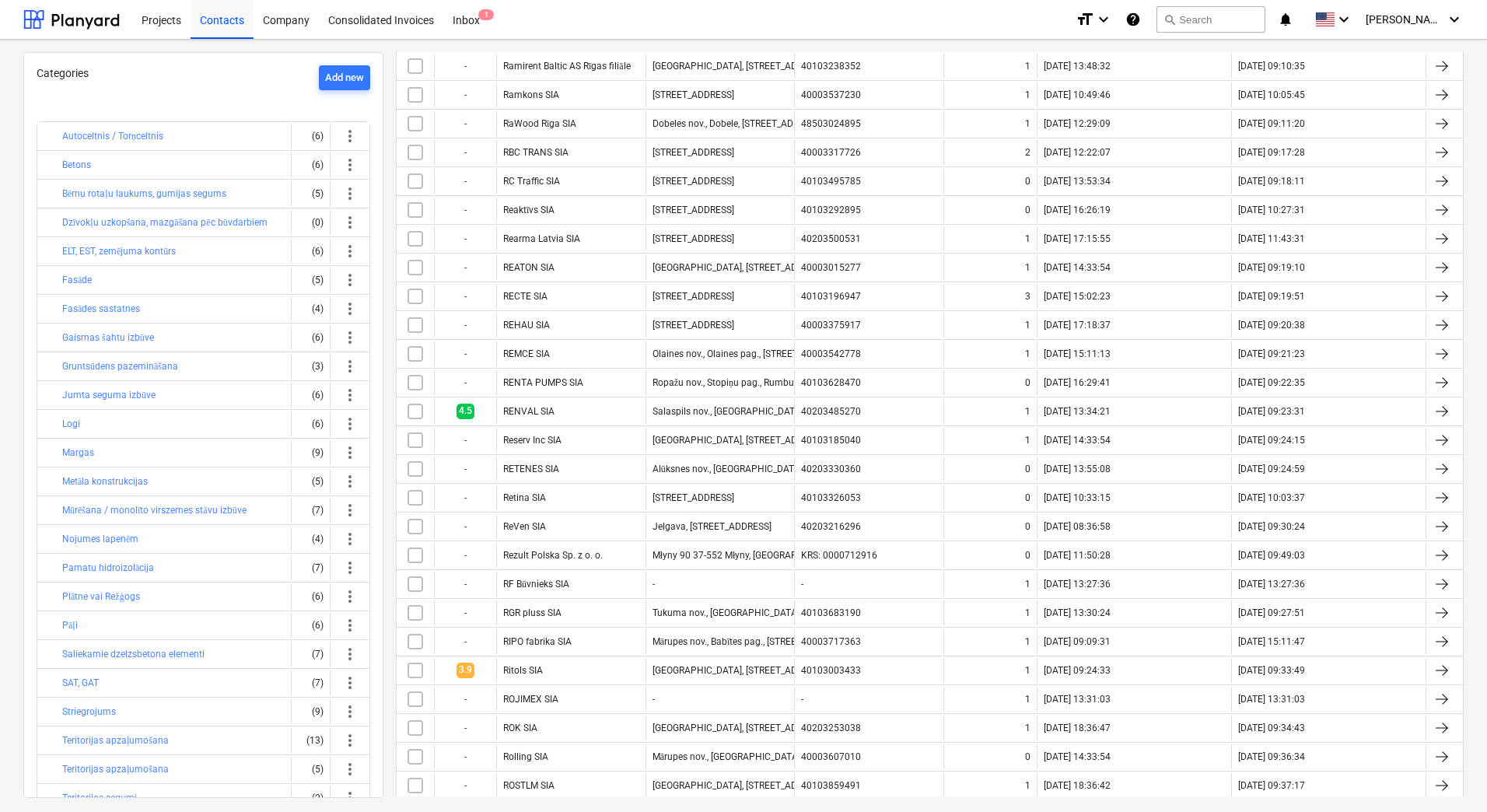
scroll to position [3, 0]
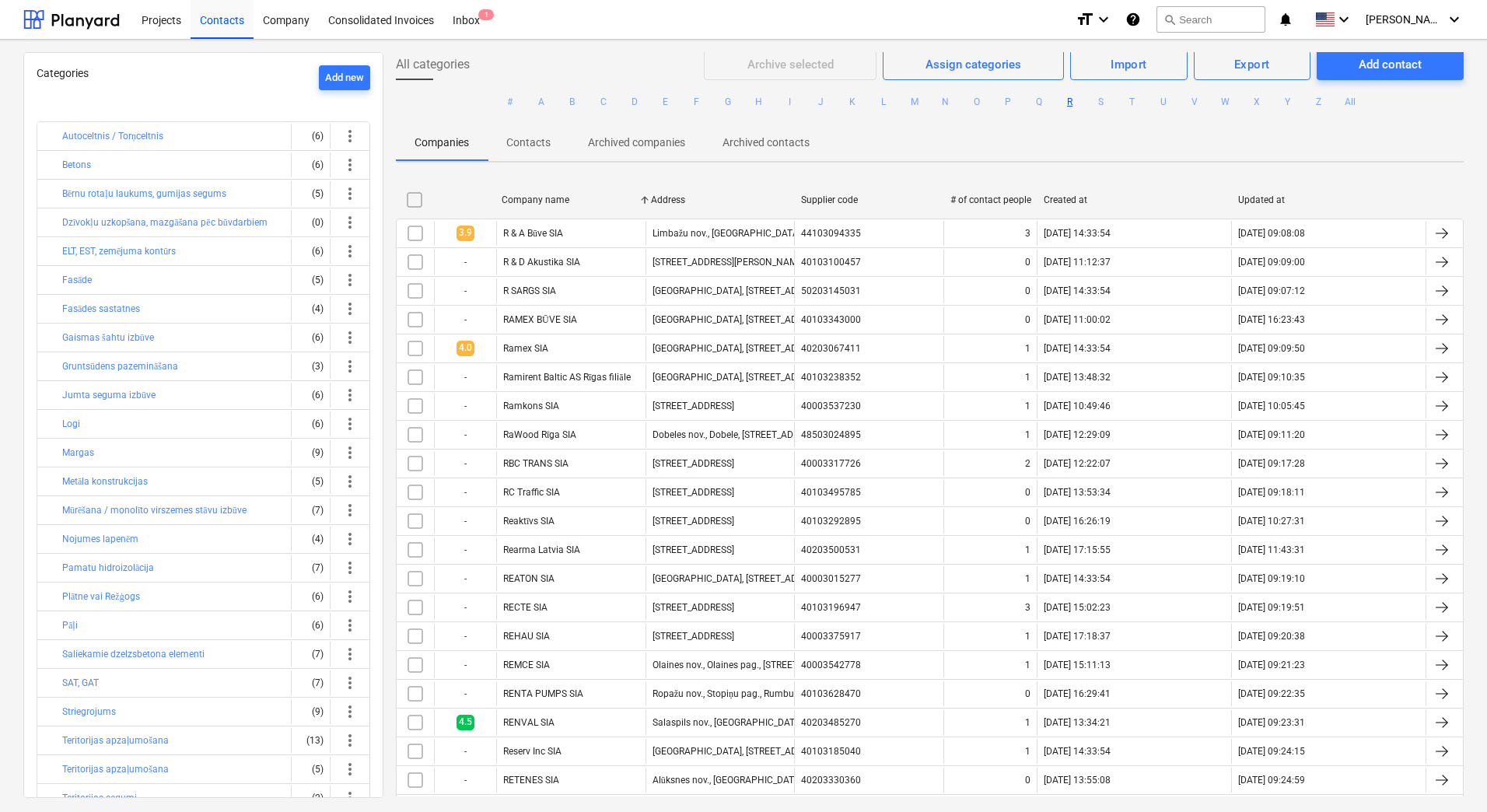
click at [568, 54] on div "All categories" at bounding box center [550, 64] width 308 height 31
click at [10, 93] on div "Categories Add new Autoceltnis / Torņceltnis (6) more_vert Betons (6) more_vert…" at bounding box center [744, 425] width 1487 height 772
click at [584, 61] on div "All categories" at bounding box center [550, 64] width 308 height 31
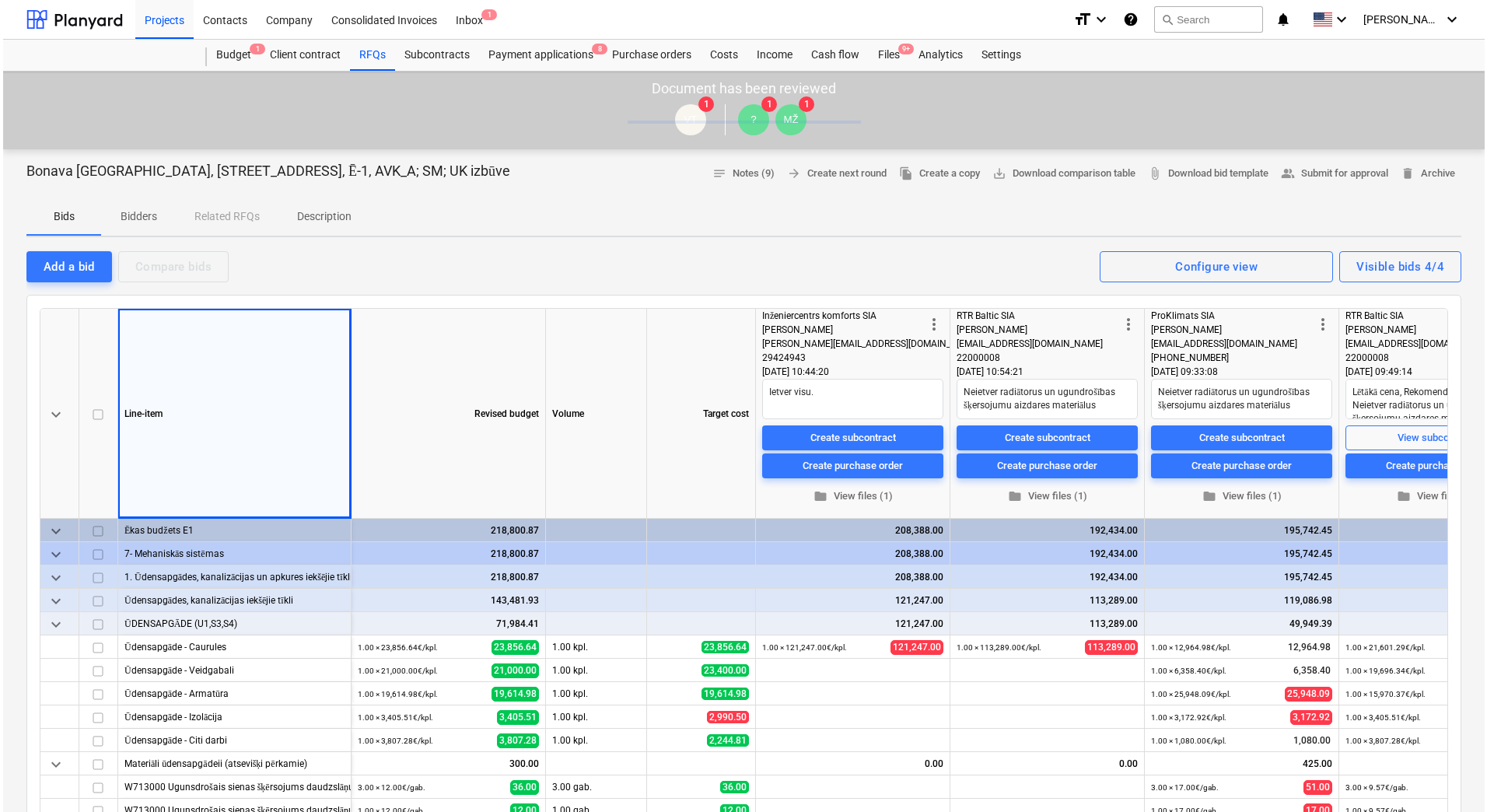
scroll to position [26, 0]
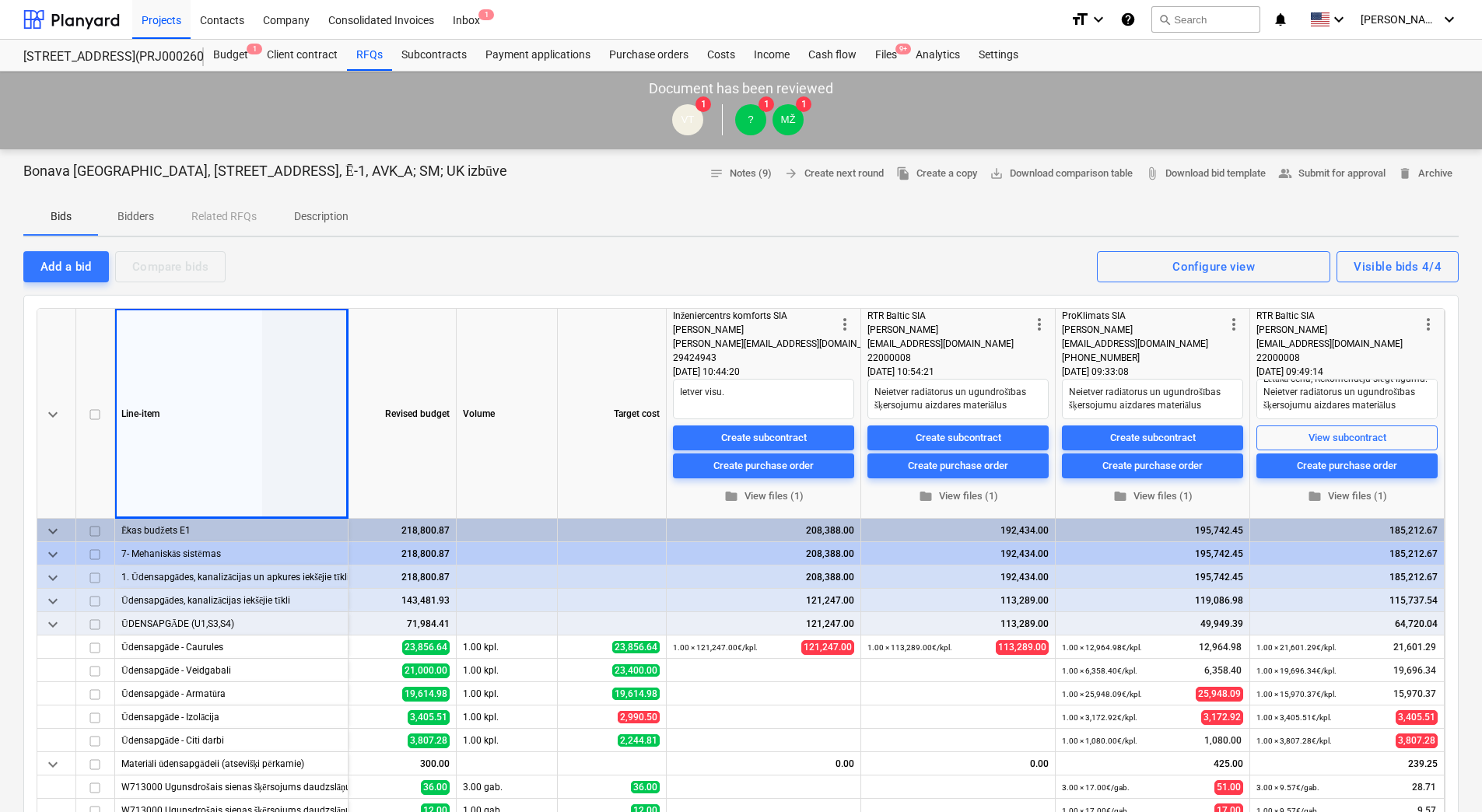
type textarea "x"
click at [243, 51] on div "Budget 1" at bounding box center [231, 55] width 54 height 31
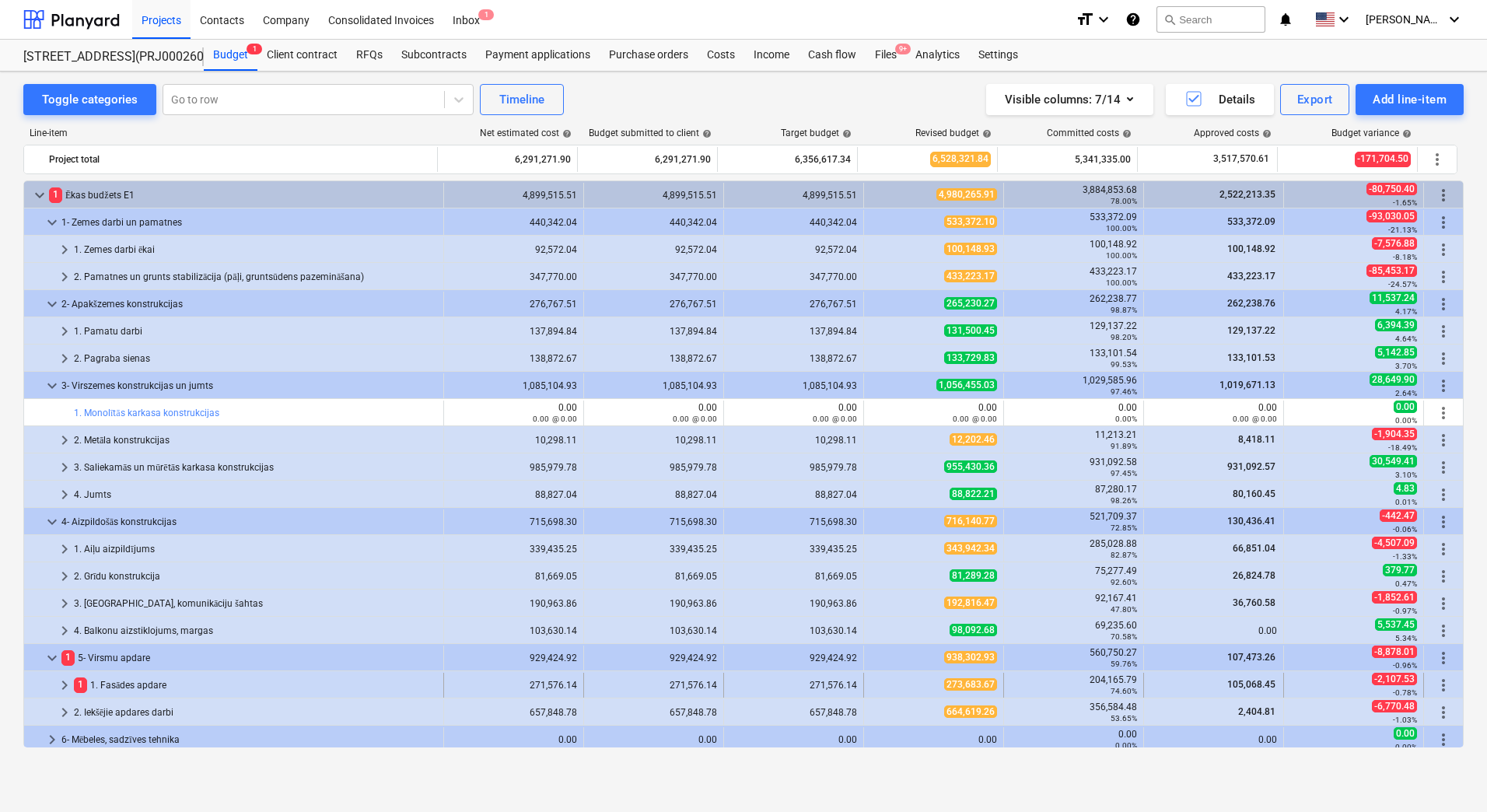
scroll to position [386, 0]
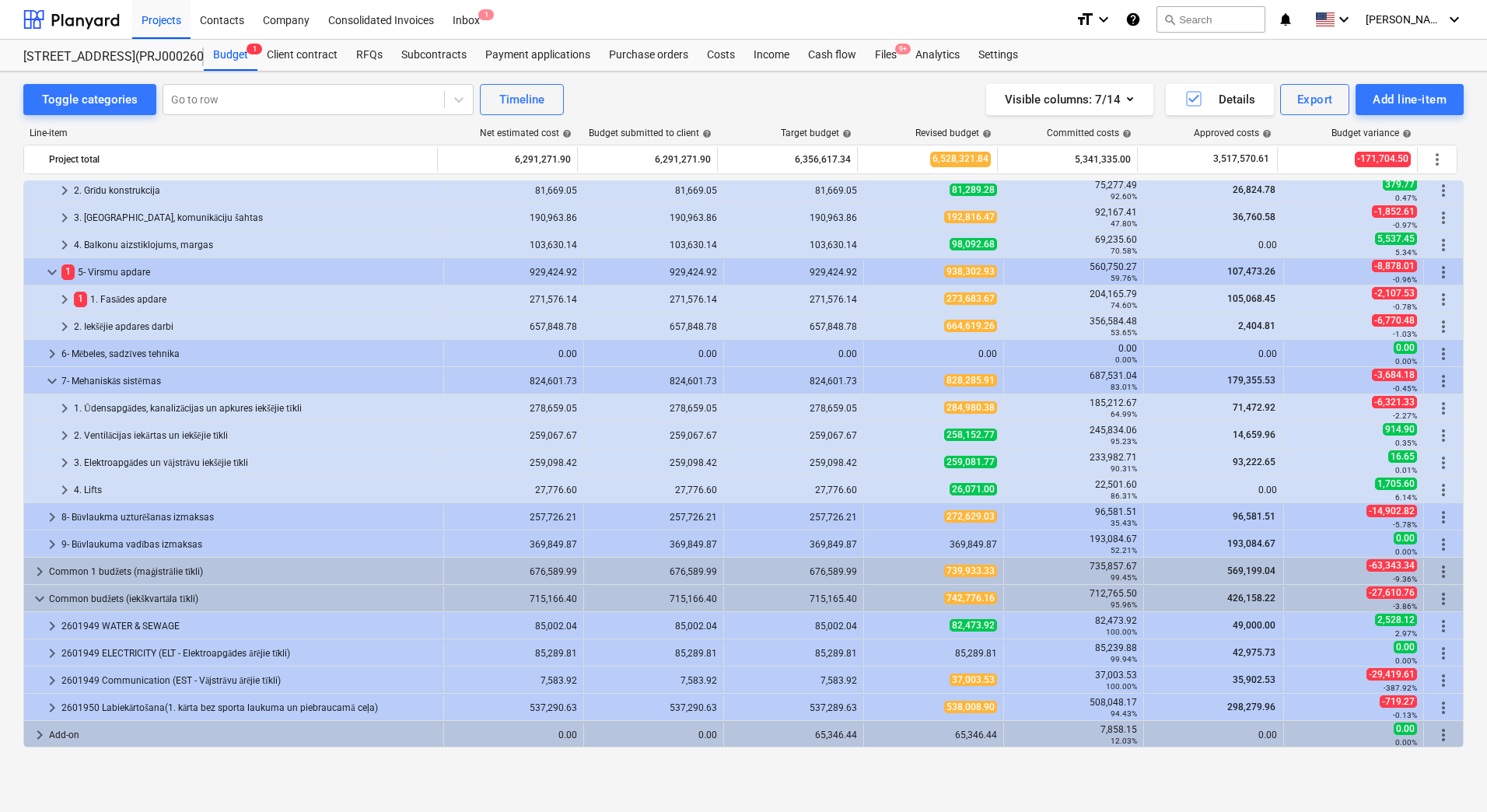
click at [16, 302] on div "Toggle categories Go to row Timeline Visible columns : 7/14 Details Export Add …" at bounding box center [744, 424] width 1487 height 707
click at [105, 326] on div "2. Iekšējie apdares darbi" at bounding box center [256, 326] width 363 height 24
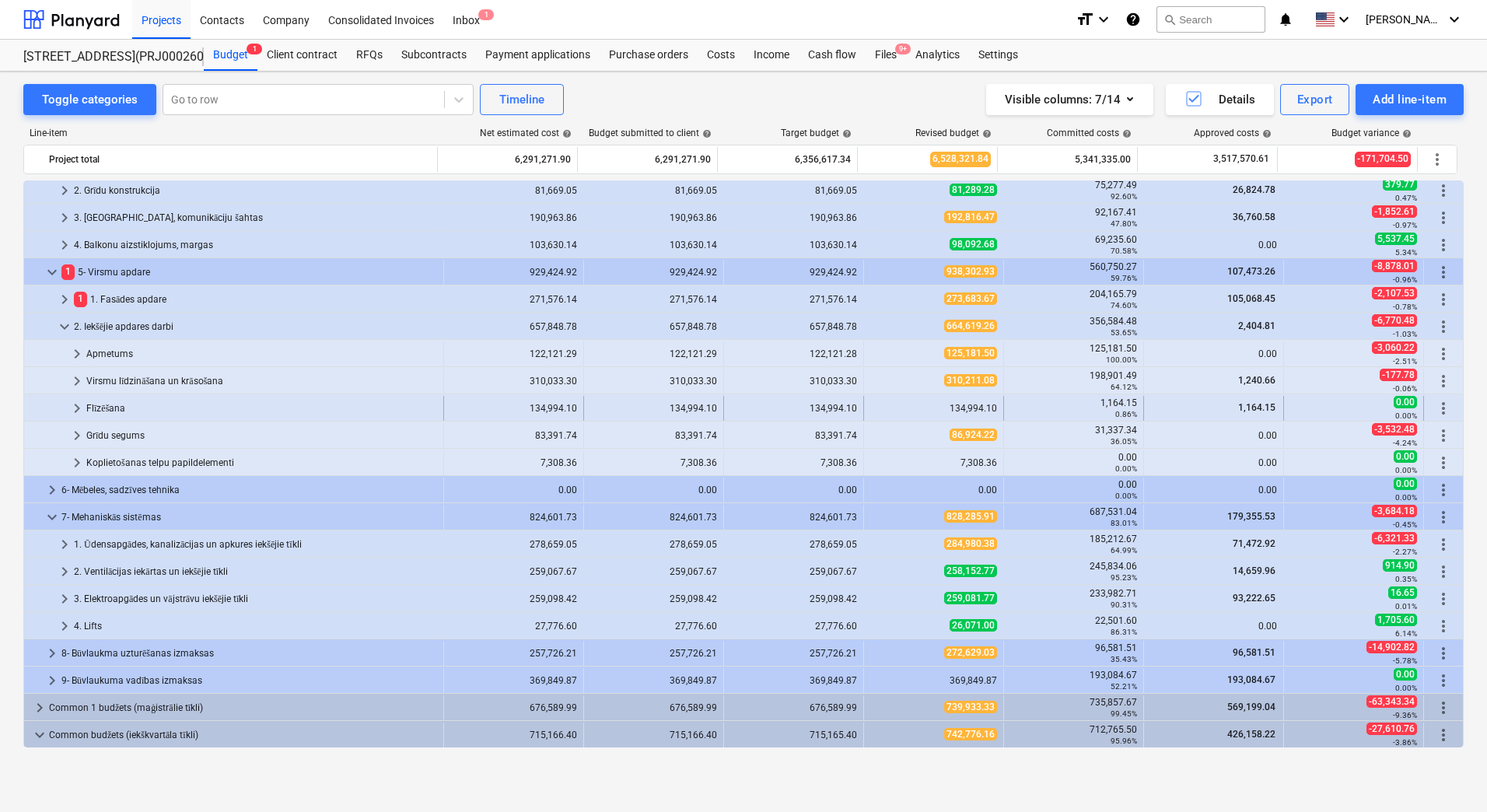
click at [146, 407] on div "Flīzēšana" at bounding box center [262, 408] width 351 height 24
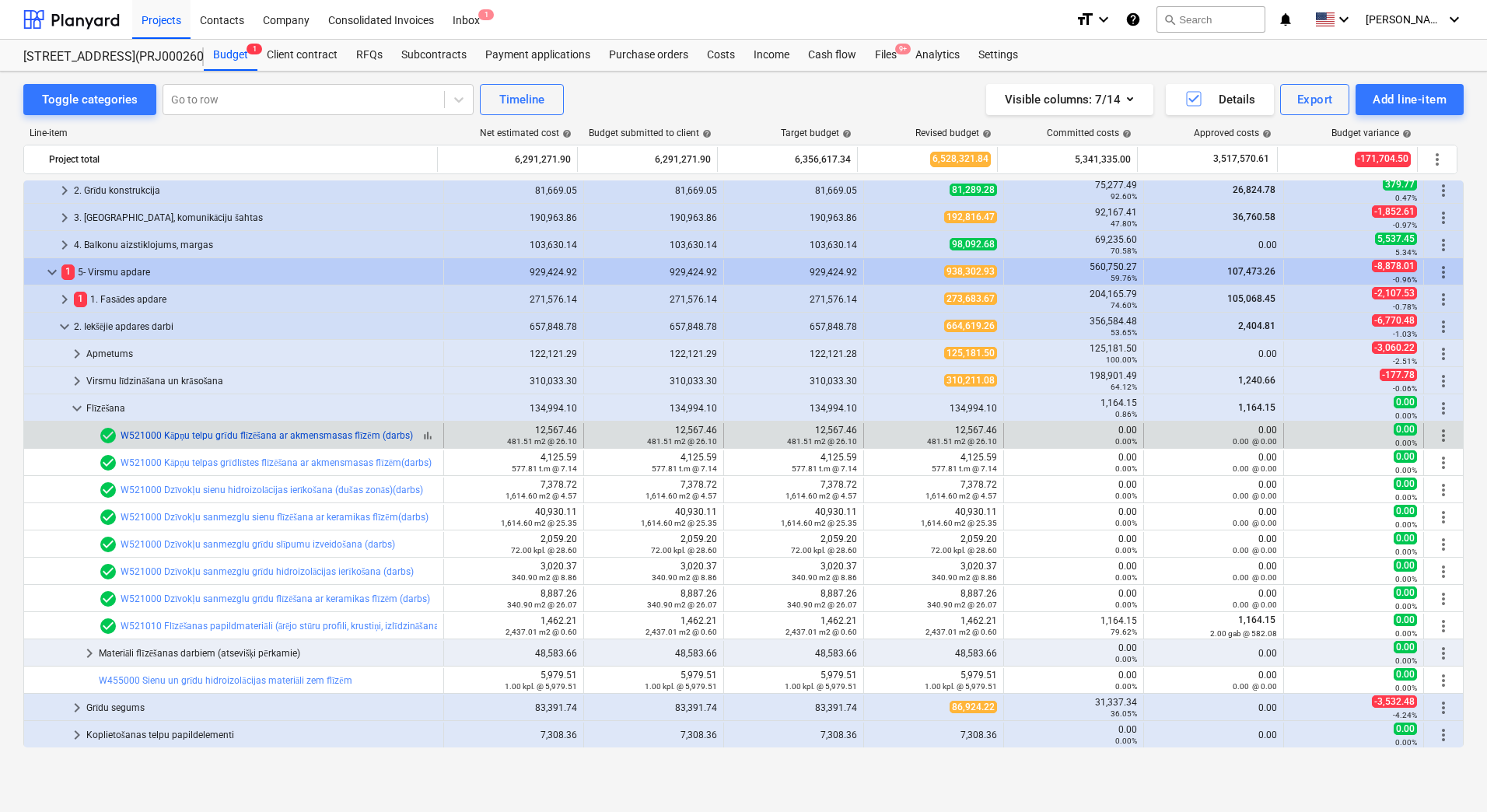
click at [185, 431] on link "W521000 Kāpņu telpu grīdu flīzēšana ar akmensmasas flīzēm (darbs)" at bounding box center [266, 436] width 293 height 11
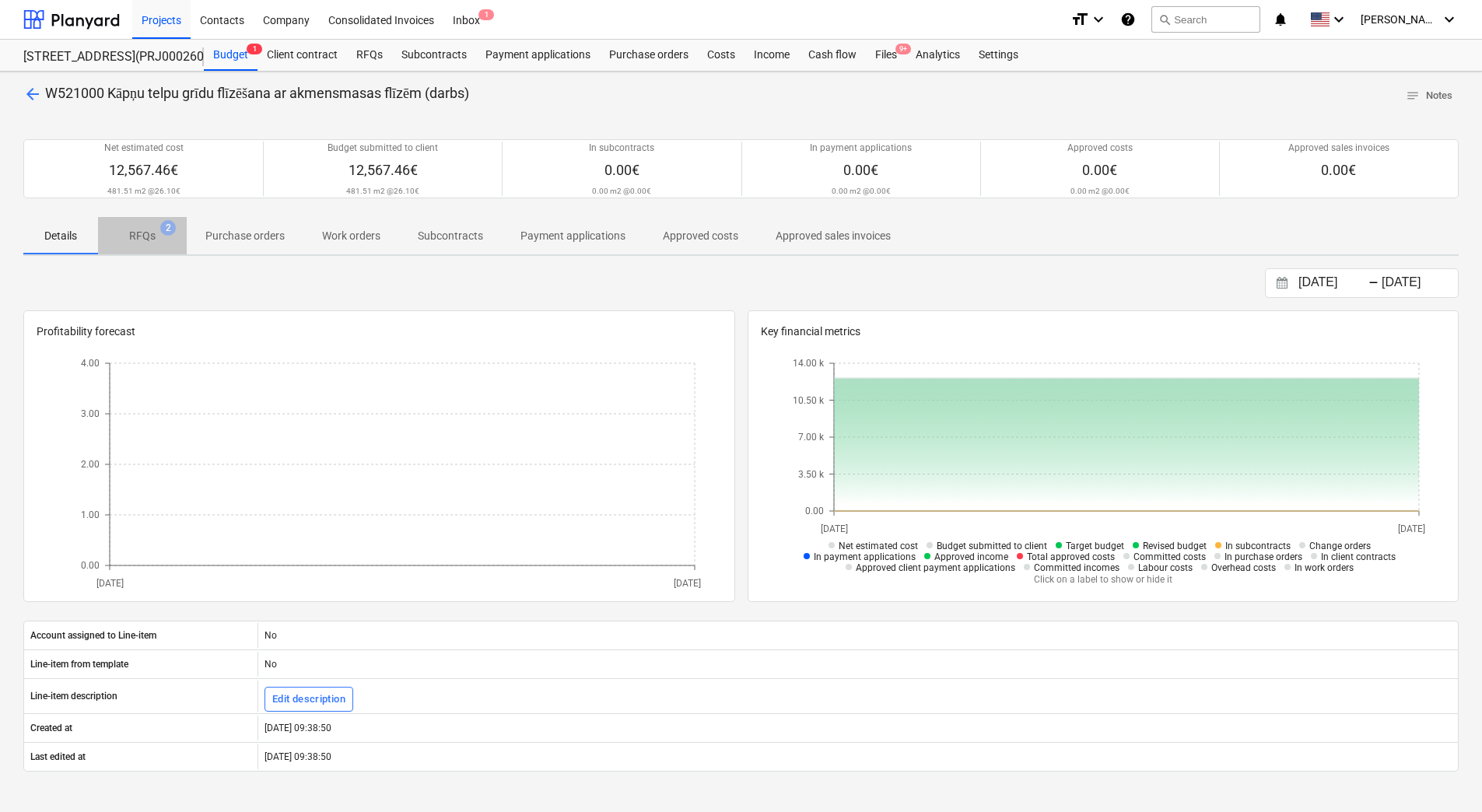
click at [145, 247] on span "RFQs 2" at bounding box center [142, 236] width 88 height 28
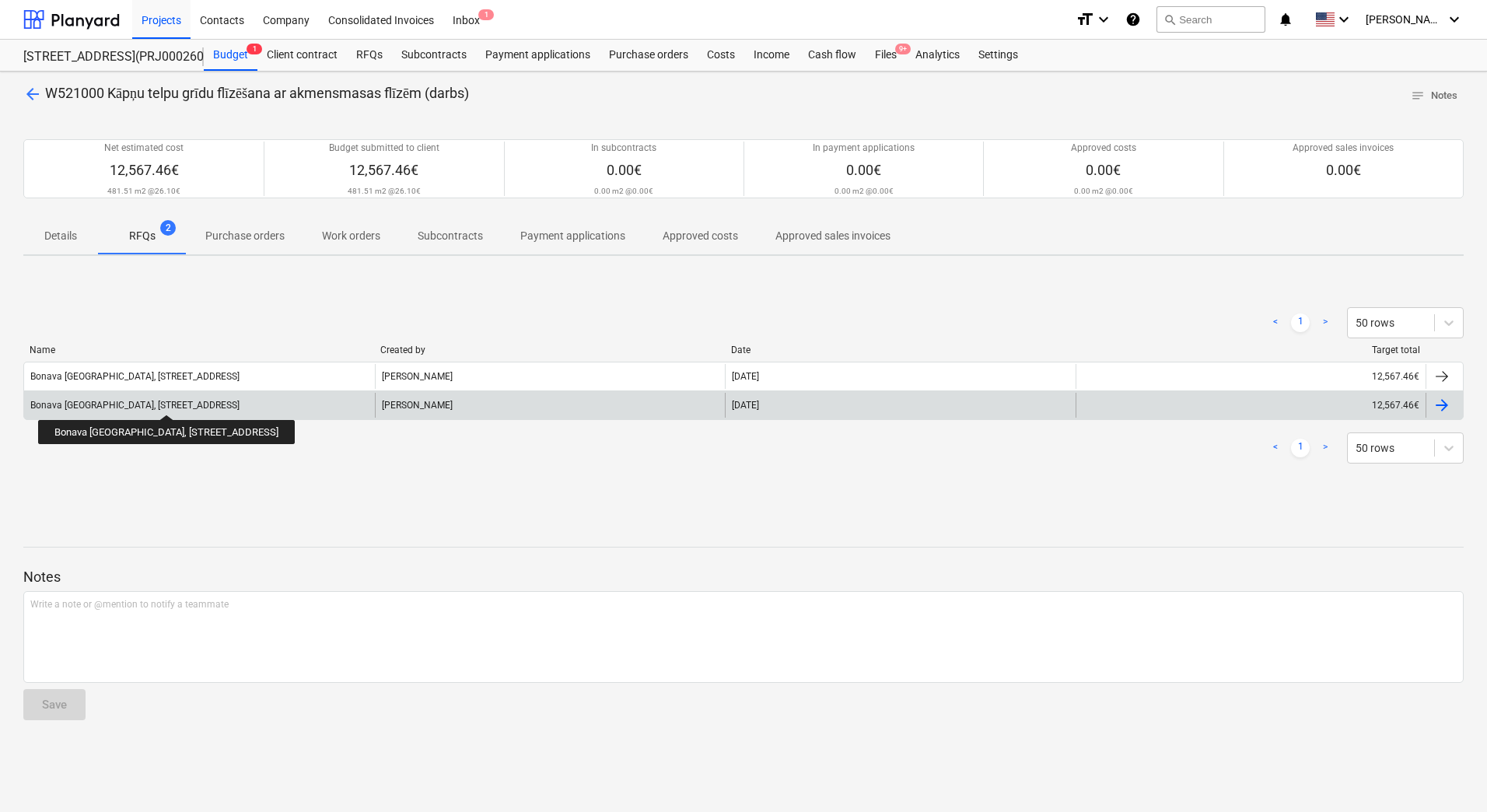
click at [163, 401] on div "Bonava Latvija, Vienības gatve 24, Ē-1, Flīzēšana" at bounding box center [135, 406] width 209 height 11
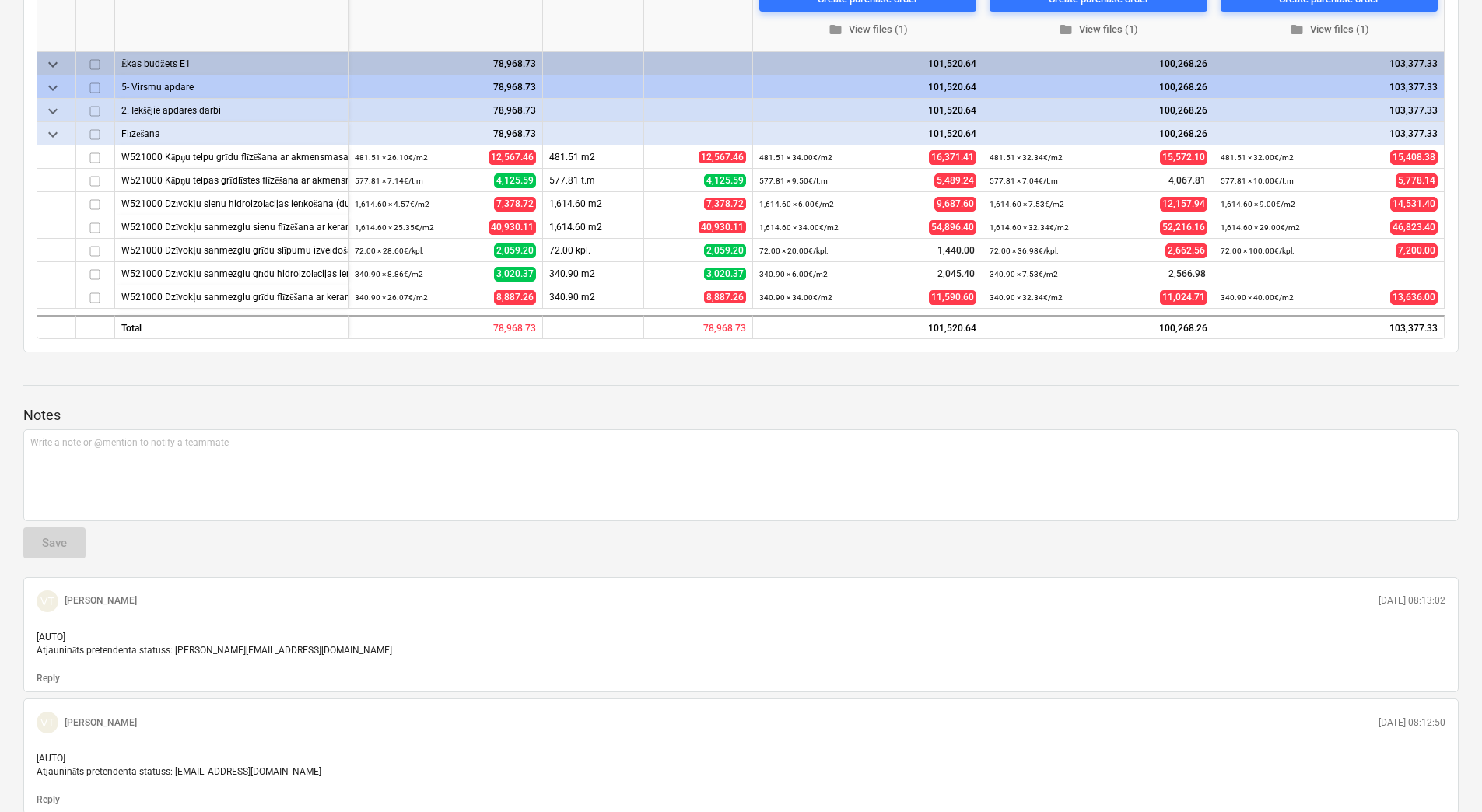
scroll to position [233, 0]
